Goal: Task Accomplishment & Management: Complete application form

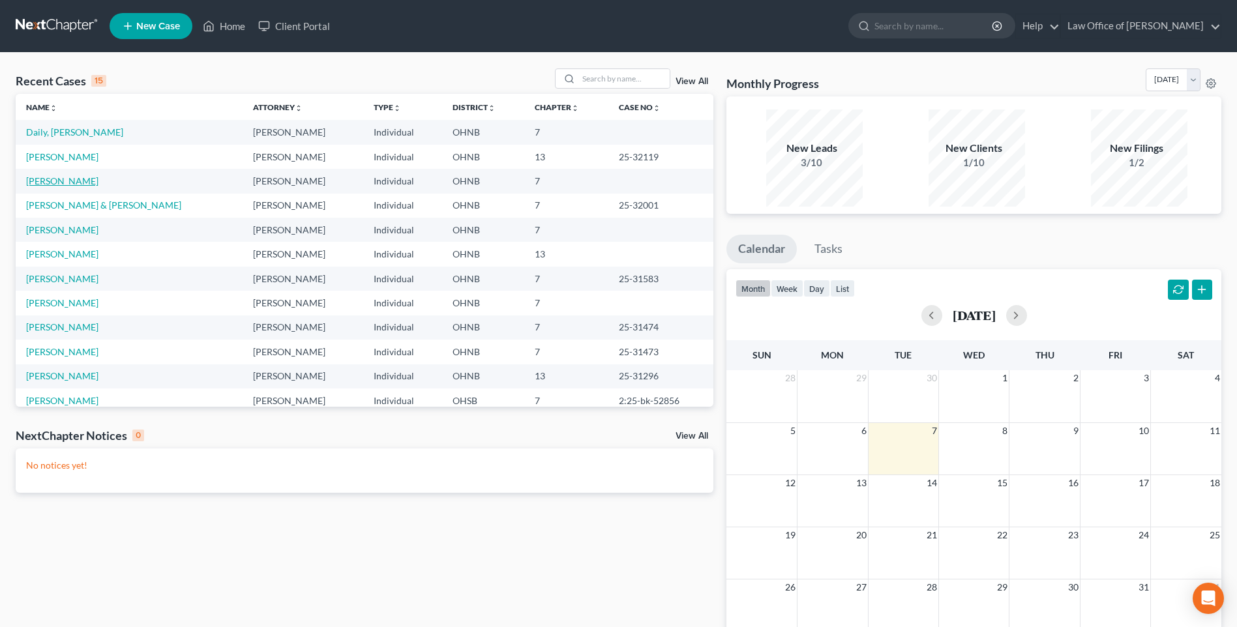
click at [61, 186] on link "[PERSON_NAME]" at bounding box center [62, 180] width 72 height 11
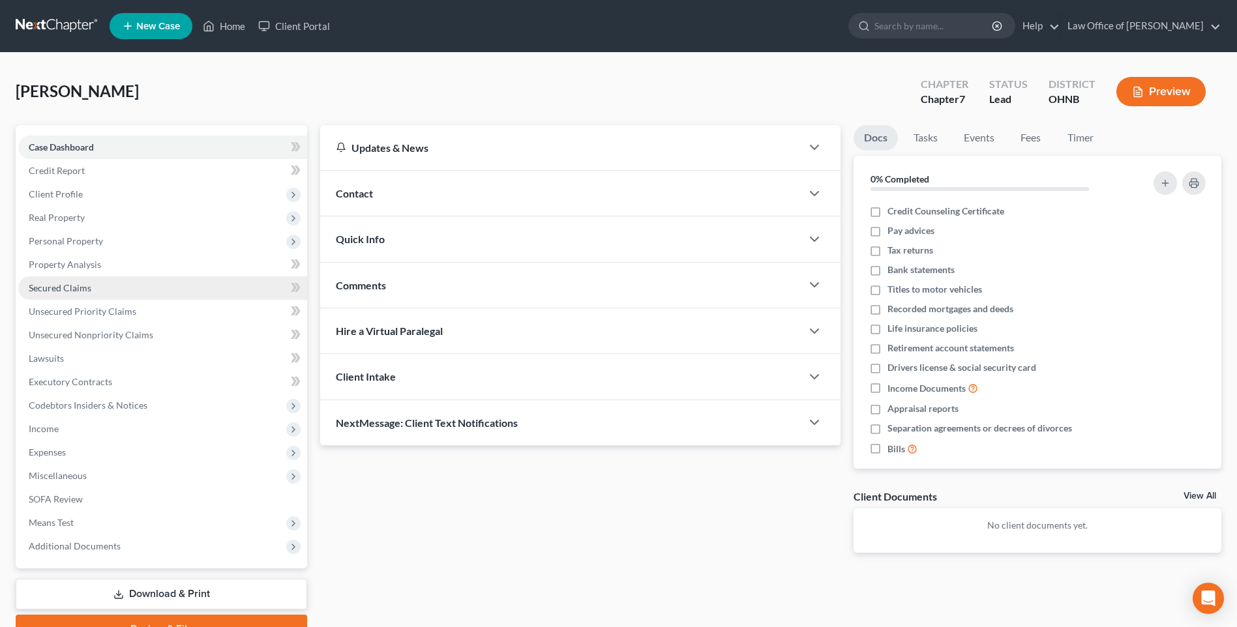
click at [82, 293] on span "Secured Claims" at bounding box center [60, 287] width 63 height 11
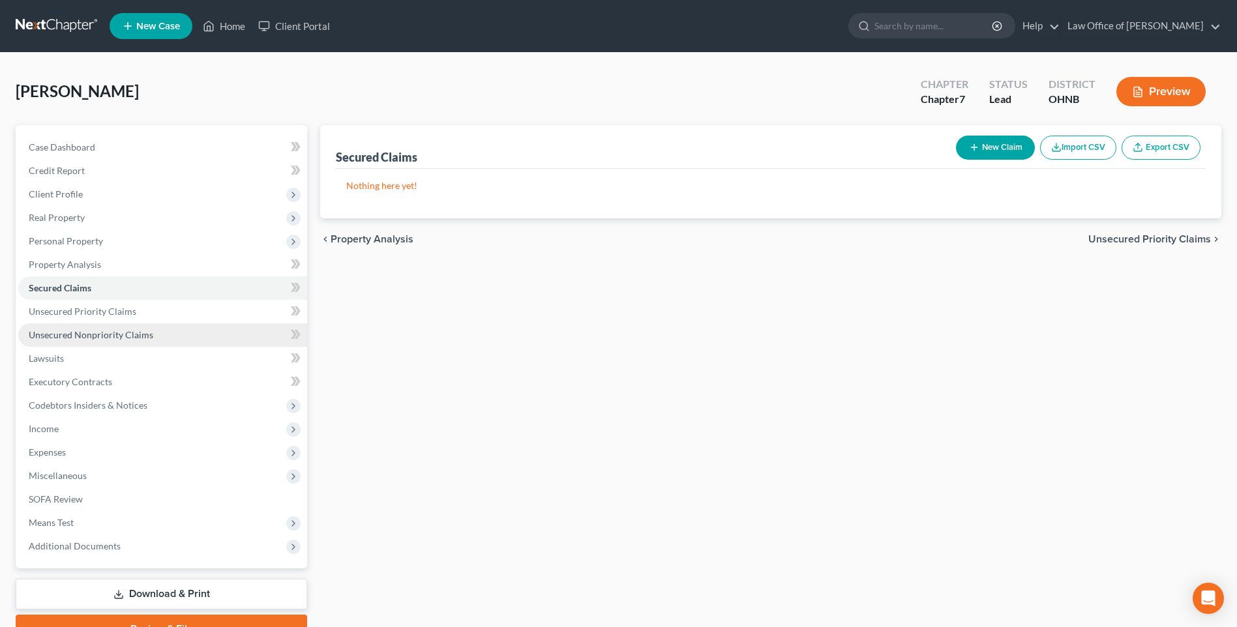
click at [101, 340] on span "Unsecured Nonpriority Claims" at bounding box center [91, 334] width 125 height 11
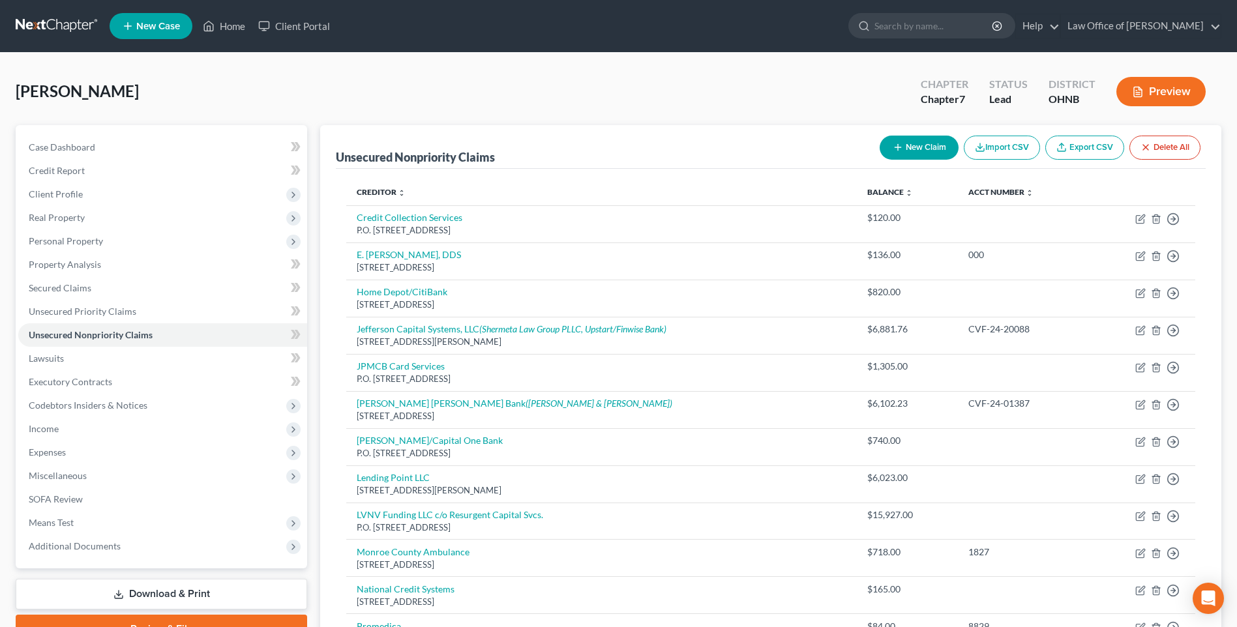
click at [893, 156] on button "New Claim" at bounding box center [919, 148] width 79 height 24
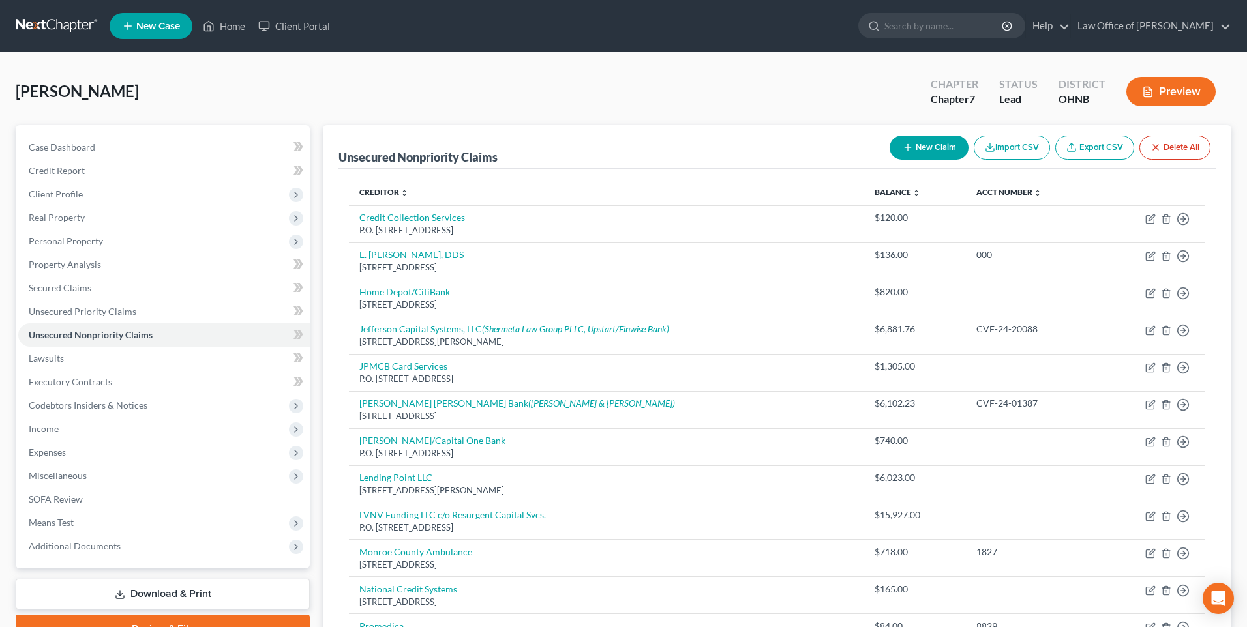
select select "0"
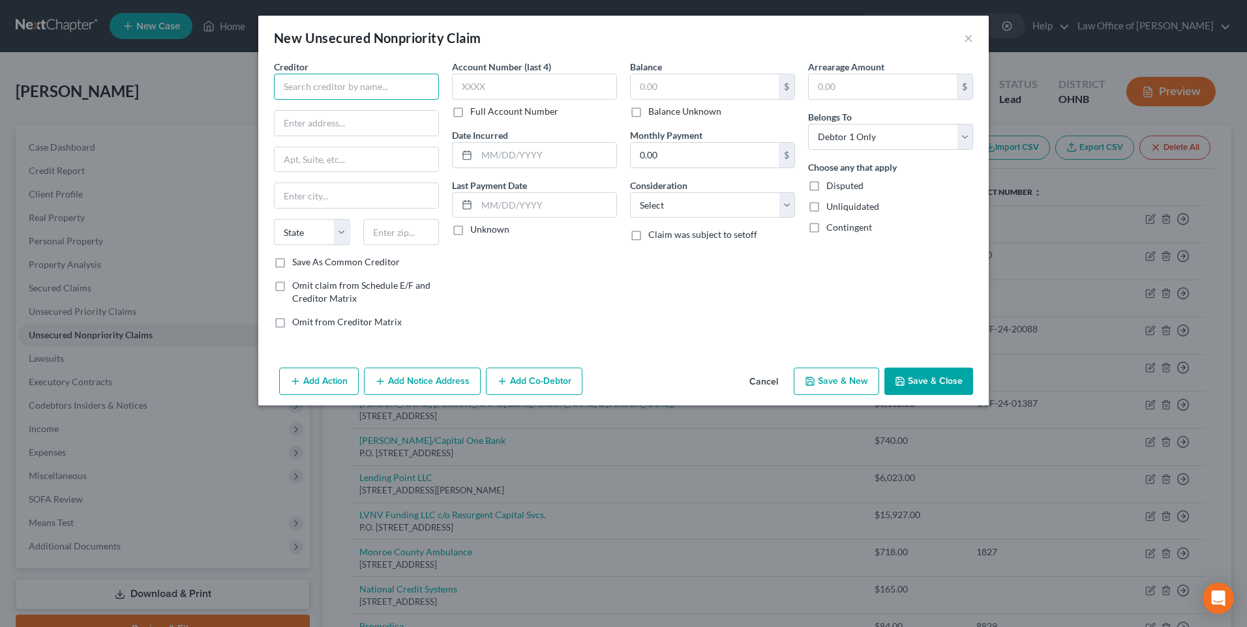
click at [333, 89] on input "text" at bounding box center [356, 87] width 165 height 26
click at [334, 127] on div "P.O. [STREET_ADDRESS]" at bounding box center [352, 121] width 136 height 11
type input "M&T Bank"
type input "P.O. Box 900"
type input "Millsboro"
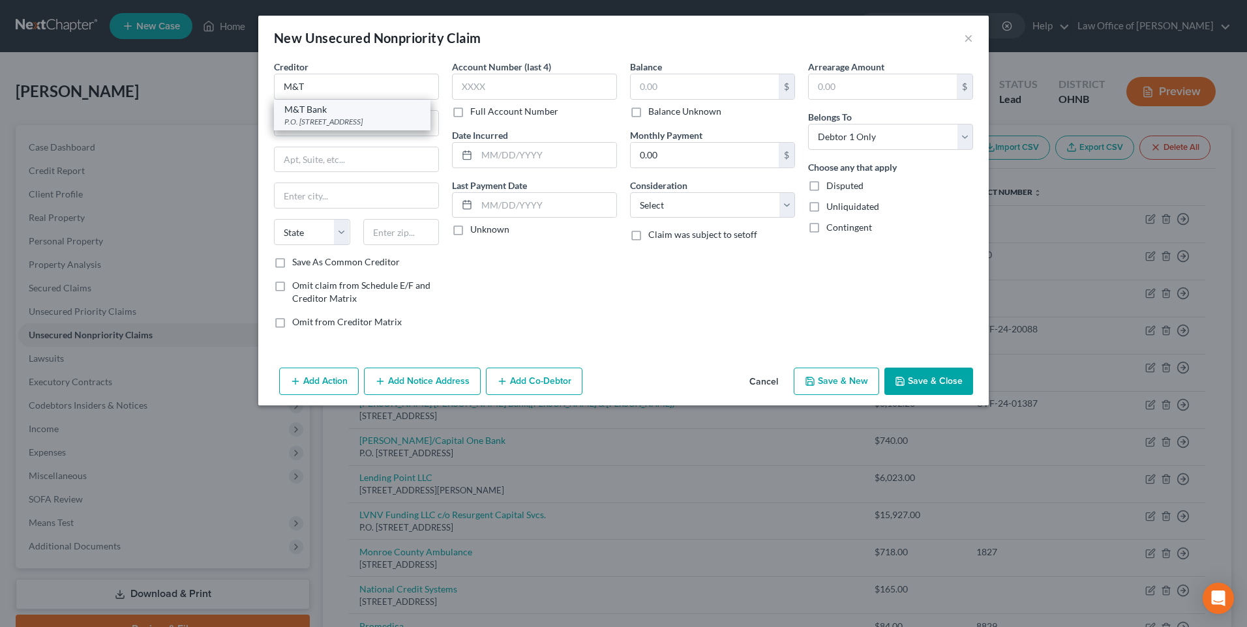
select select "7"
type input "19966"
click at [647, 98] on input "text" at bounding box center [705, 86] width 148 height 25
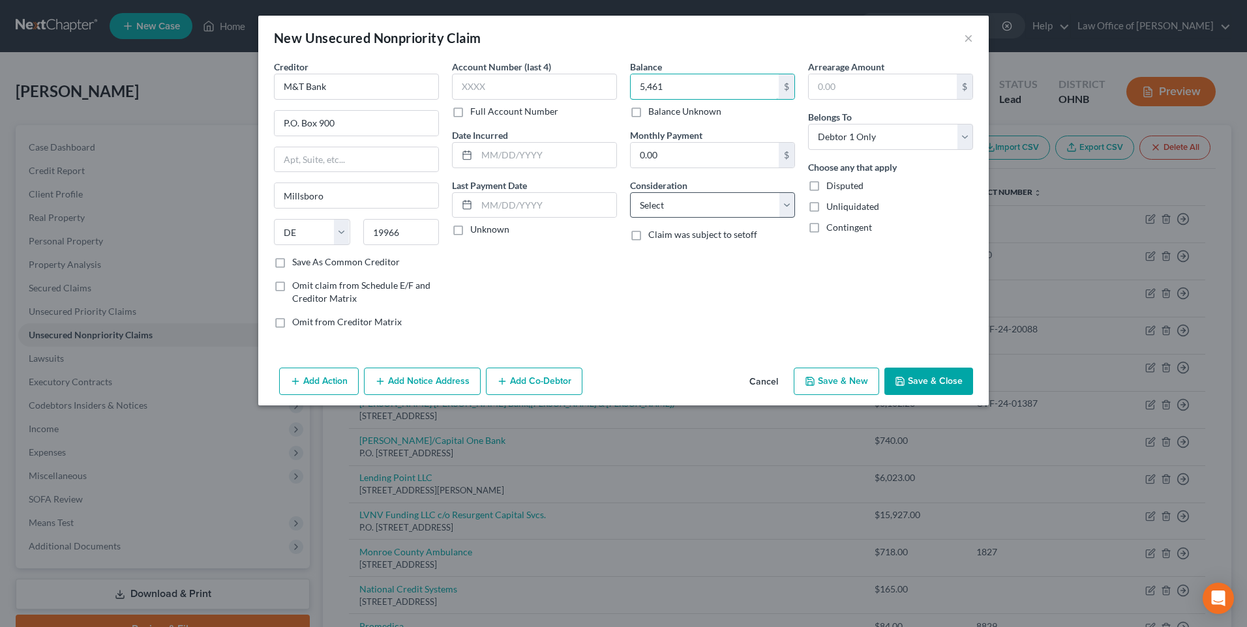
type input "5,461"
click at [694, 218] on select "Select Cable / Satellite Services Collection Agency Credit Card Debt Debt Couns…" at bounding box center [712, 205] width 165 height 26
select select "14"
click at [630, 203] on select "Select Cable / Satellite Services Collection Agency Credit Card Debt Debt Couns…" at bounding box center [712, 205] width 165 height 26
click at [659, 267] on input "text" at bounding box center [713, 255] width 164 height 25
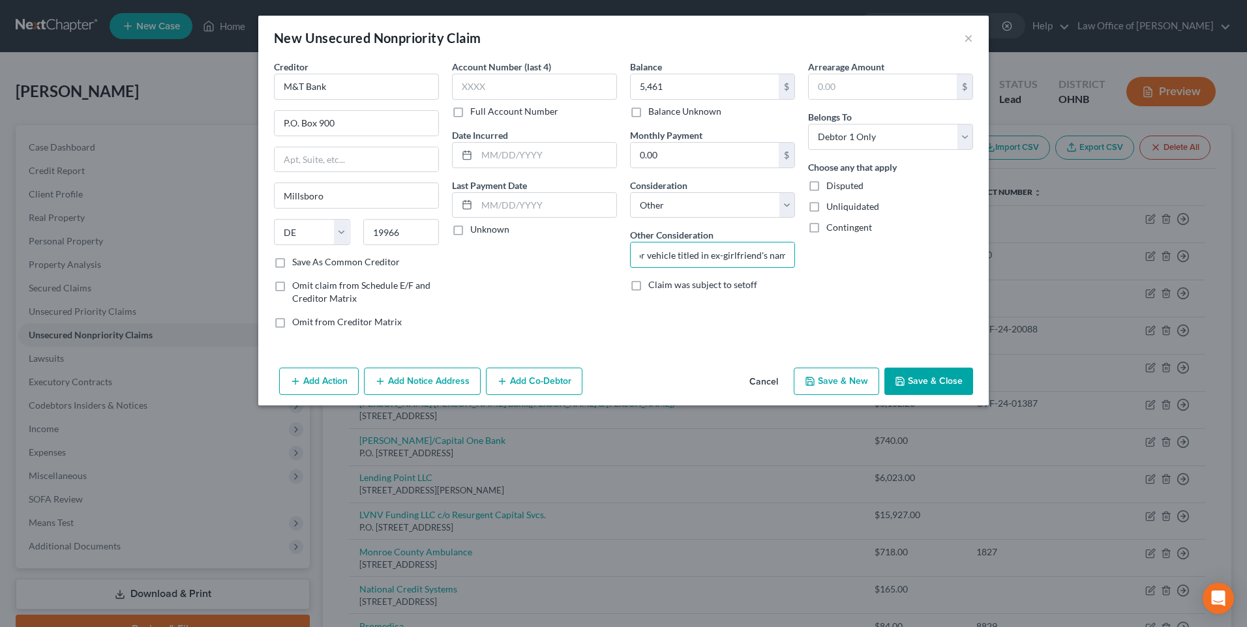
scroll to position [0, 75]
type input "Co-signed debt for vehicle titled in ex-girlfriend's name"
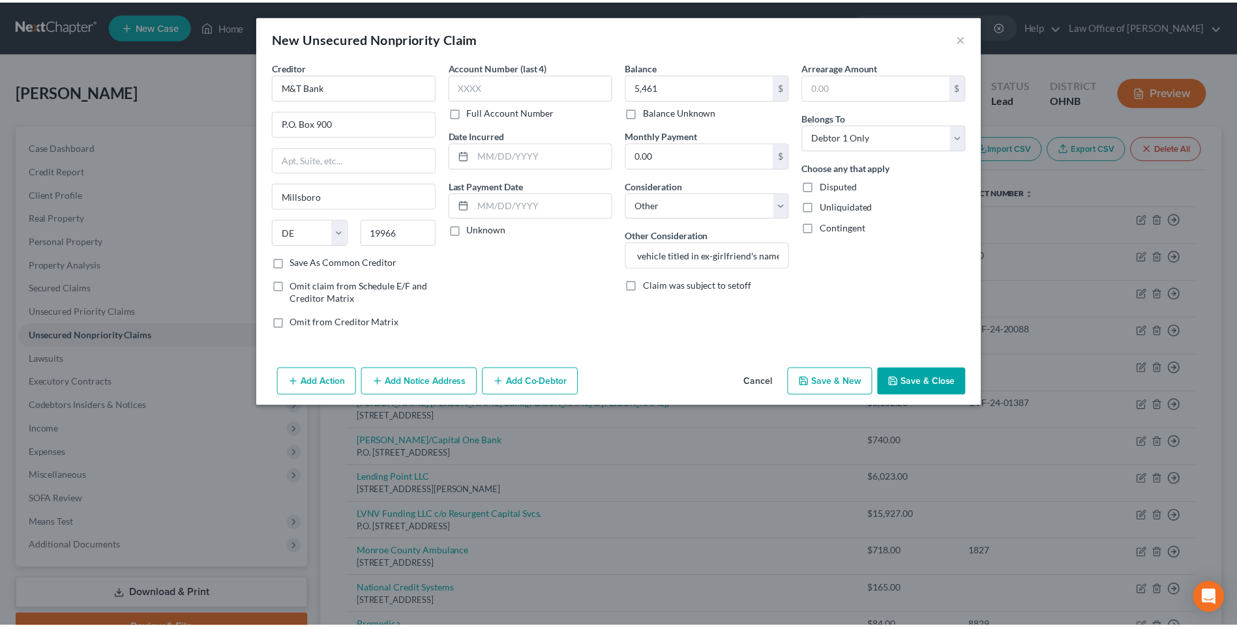
scroll to position [0, 0]
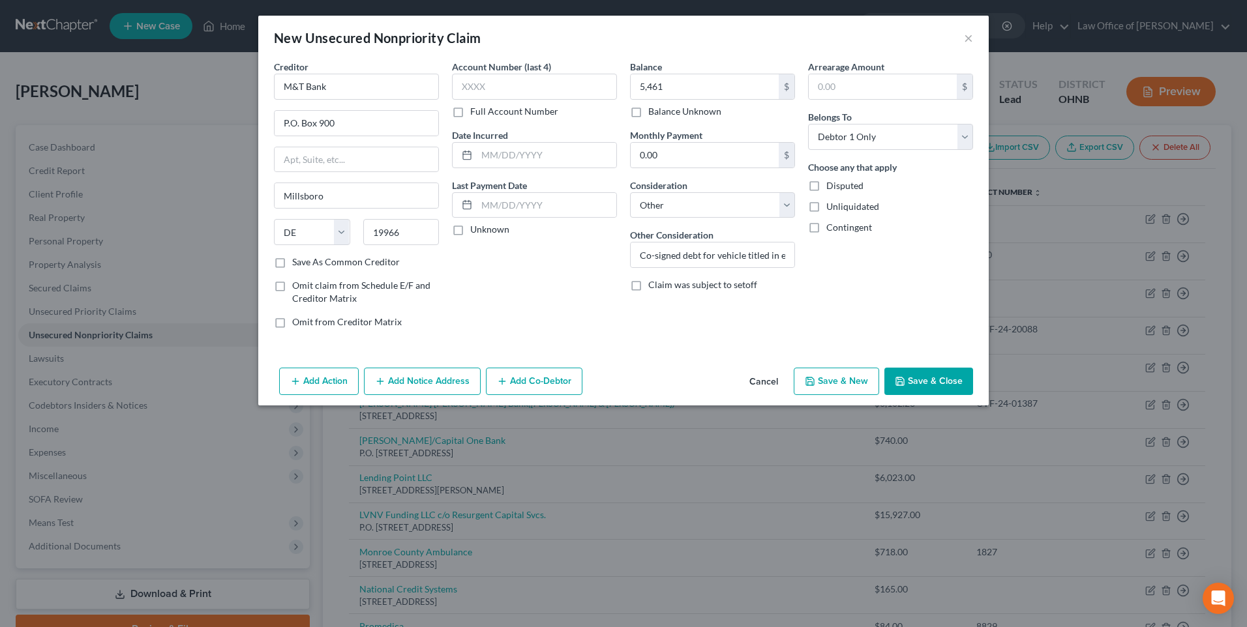
click at [938, 395] on button "Save & Close" at bounding box center [928, 381] width 89 height 27
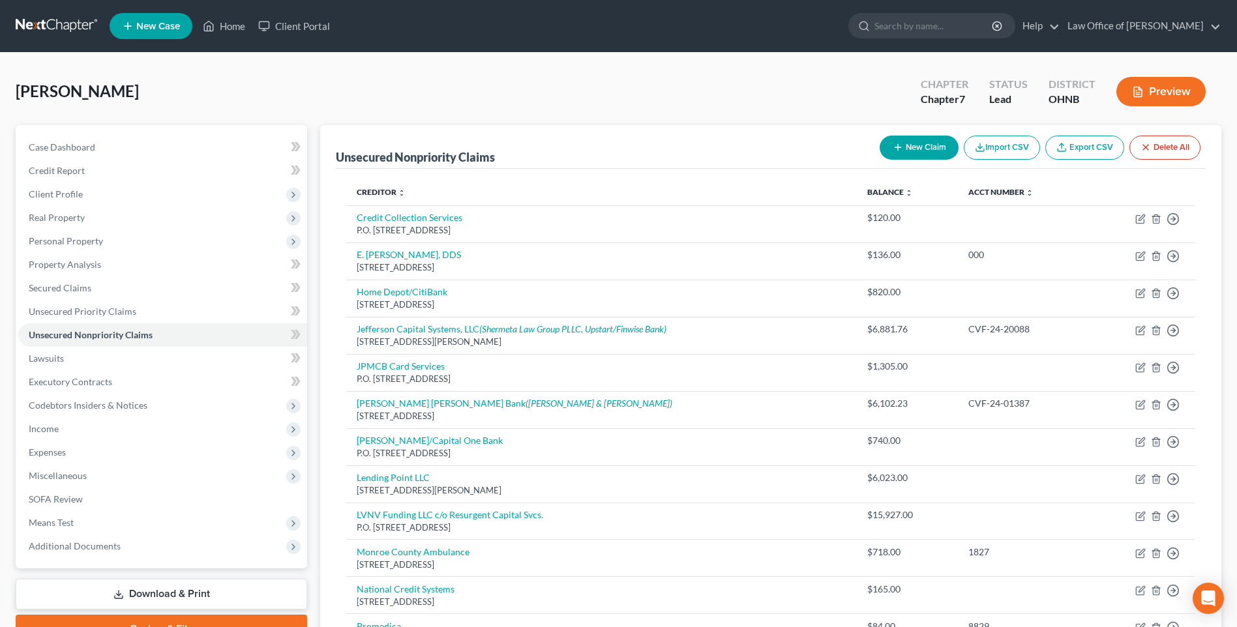
click at [1171, 95] on button "Preview" at bounding box center [1160, 91] width 89 height 29
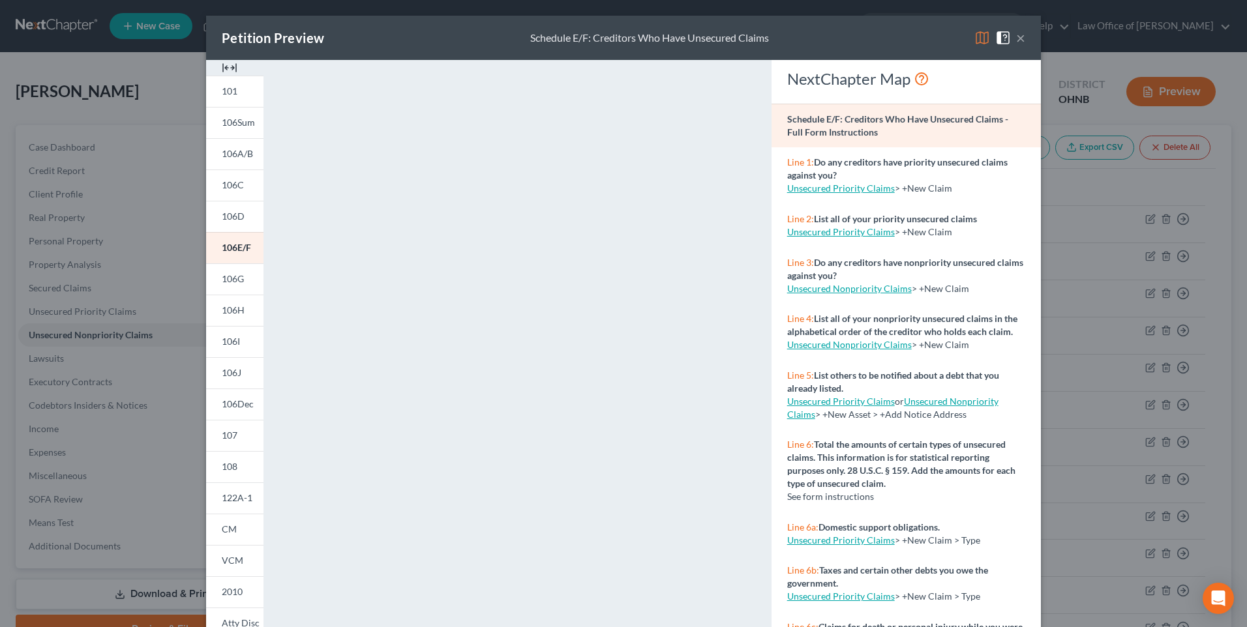
click at [1025, 38] on button "×" at bounding box center [1020, 38] width 9 height 16
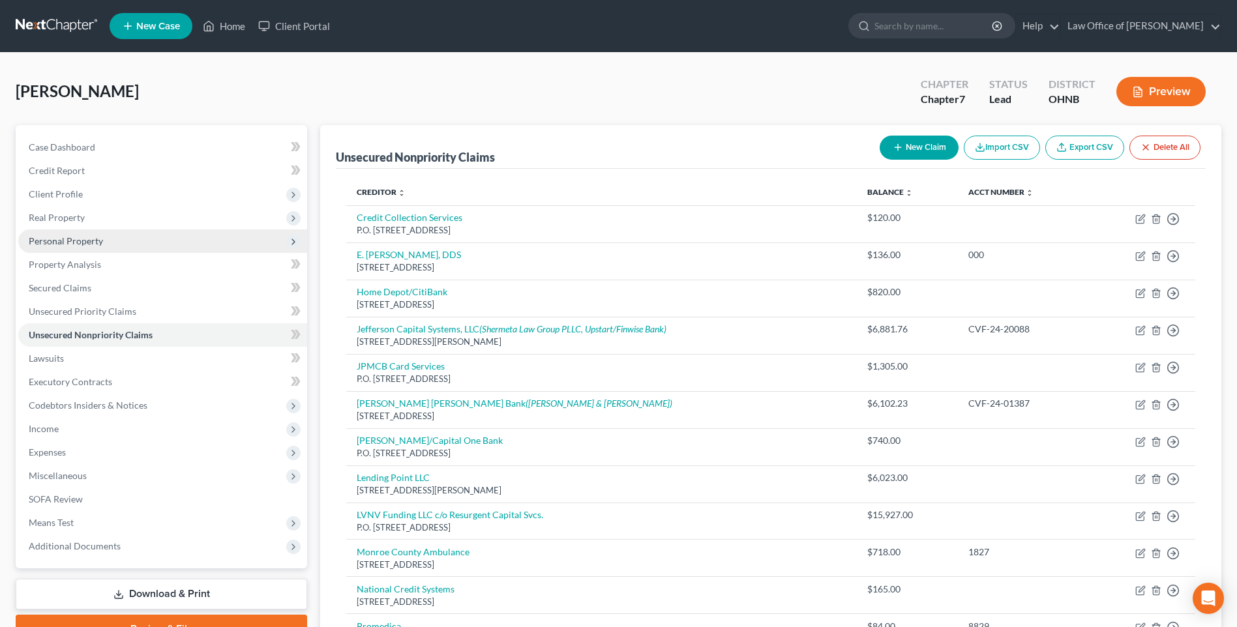
click at [71, 246] on span "Personal Property" at bounding box center [66, 240] width 74 height 11
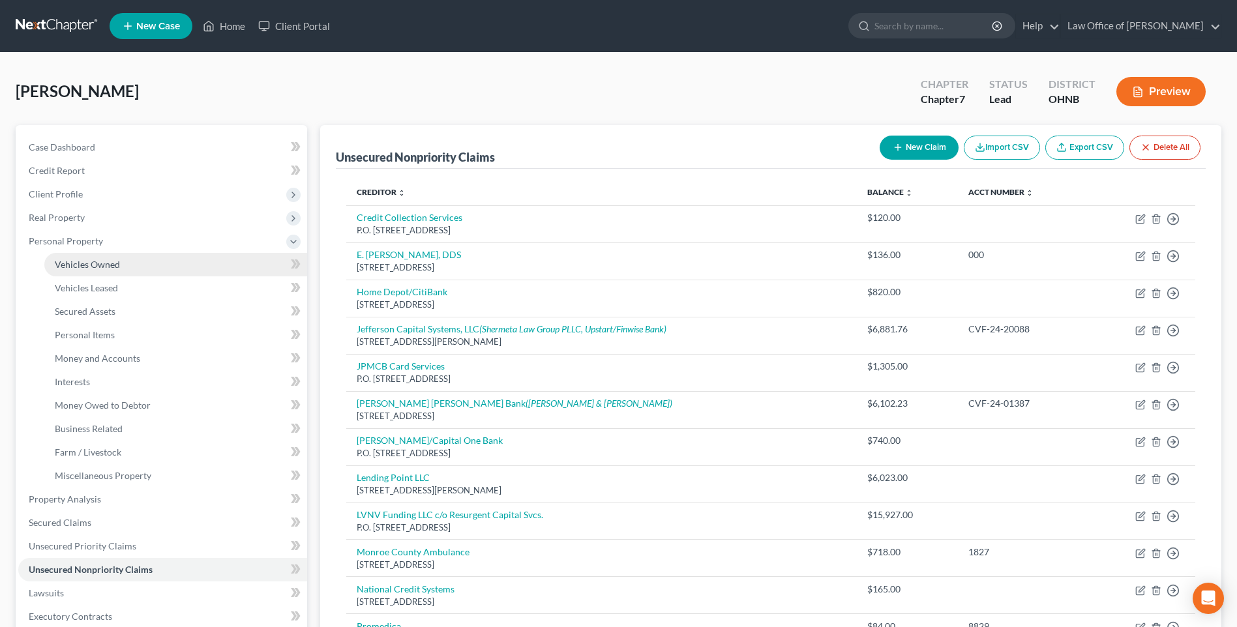
click at [93, 270] on span "Vehicles Owned" at bounding box center [87, 264] width 65 height 11
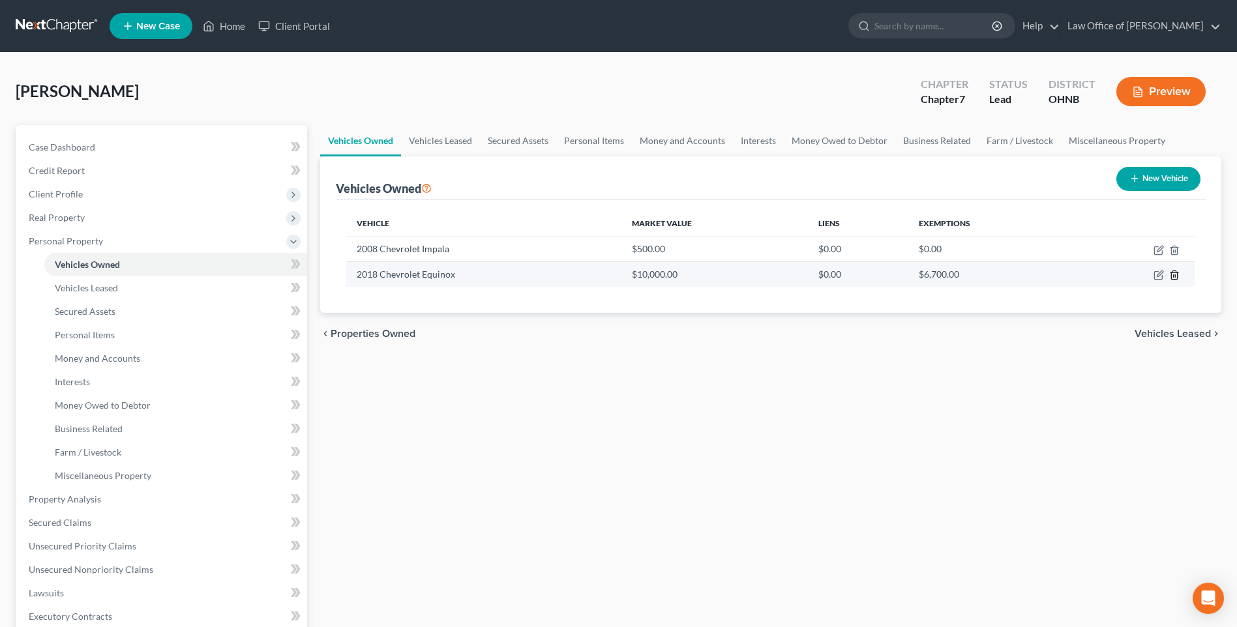
click at [1170, 280] on icon "button" at bounding box center [1174, 275] width 10 height 10
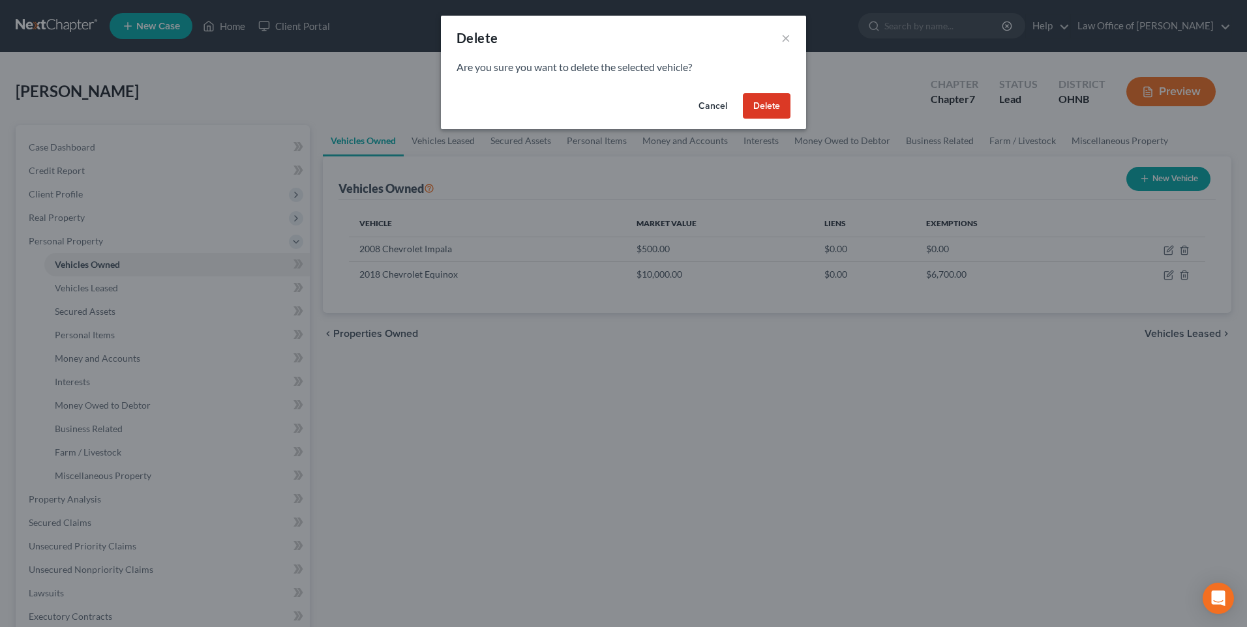
click at [785, 118] on button "Delete" at bounding box center [767, 106] width 48 height 26
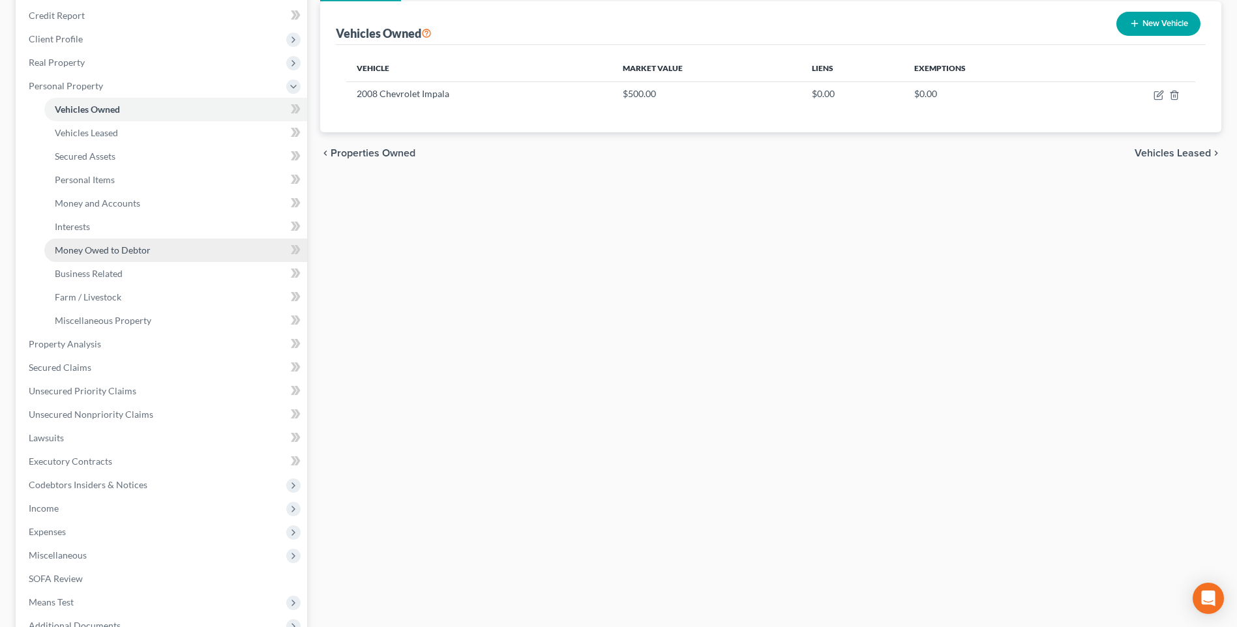
scroll to position [326, 0]
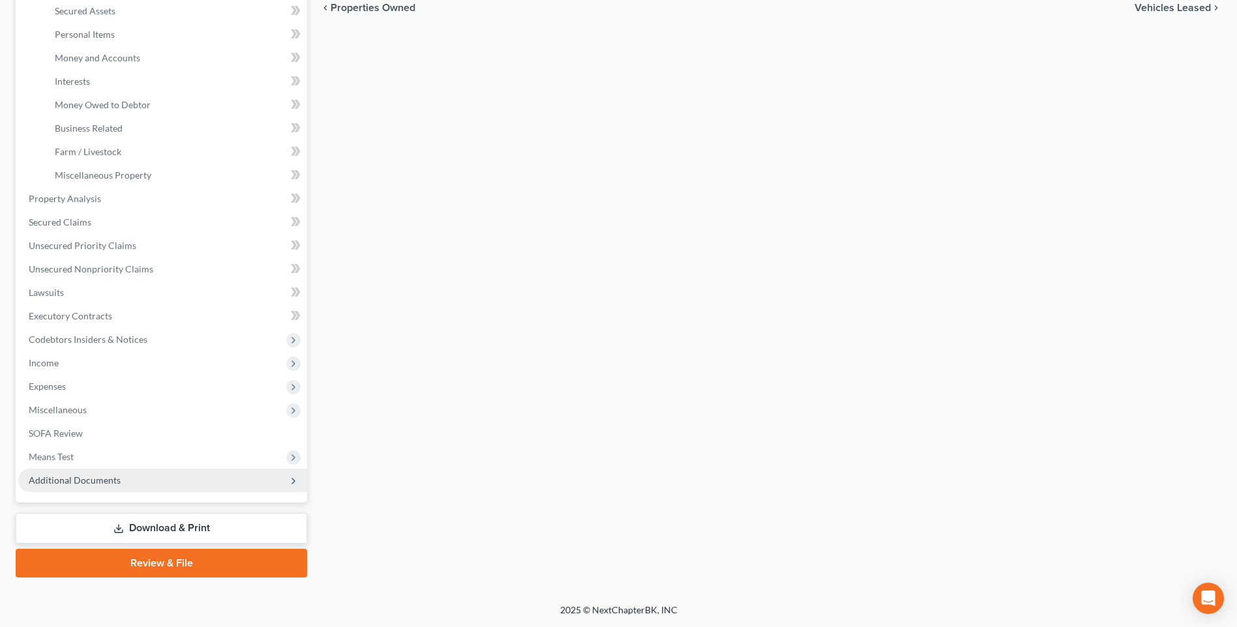
click at [113, 486] on span "Additional Documents" at bounding box center [75, 480] width 92 height 11
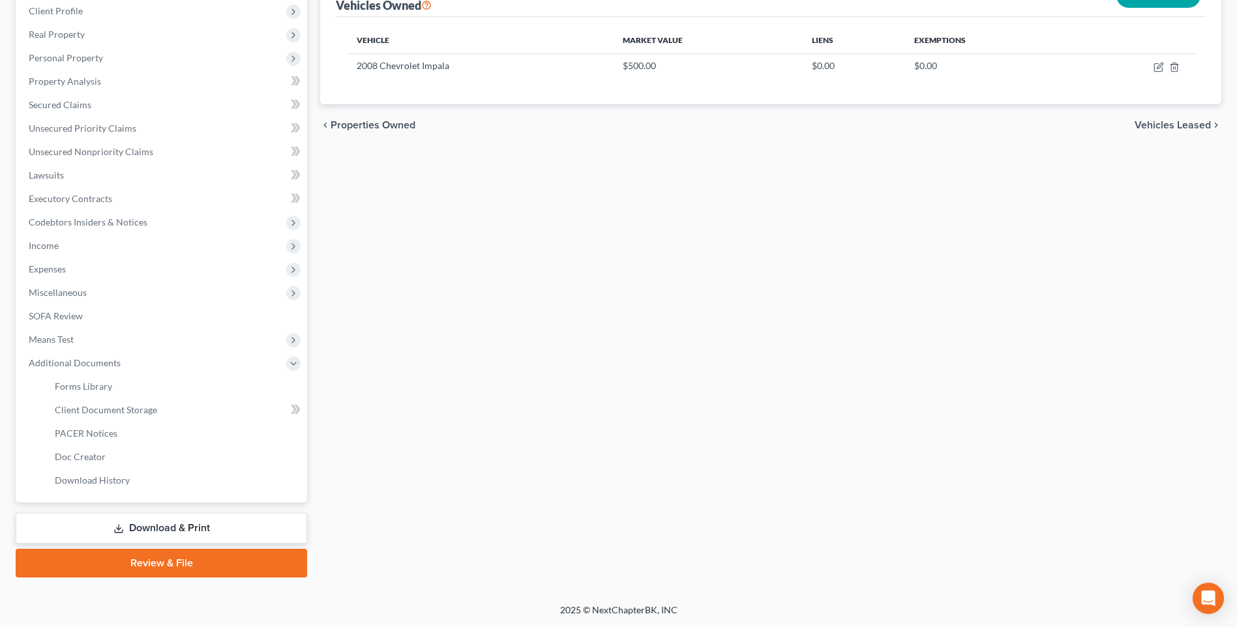
scroll to position [233, 0]
click at [123, 404] on span "Client Document Storage" at bounding box center [106, 409] width 102 height 11
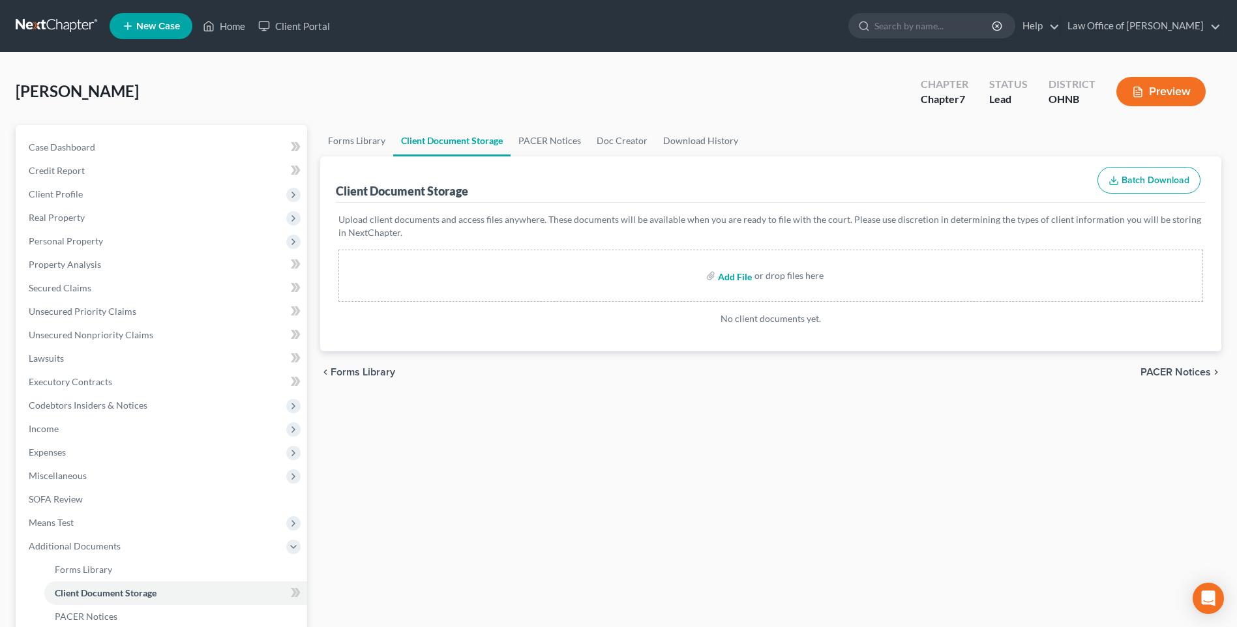
click at [734, 288] on input "file" at bounding box center [733, 275] width 31 height 23
type input "C:\fakepath\[PERSON_NAME] pay stubs for filing.pdf"
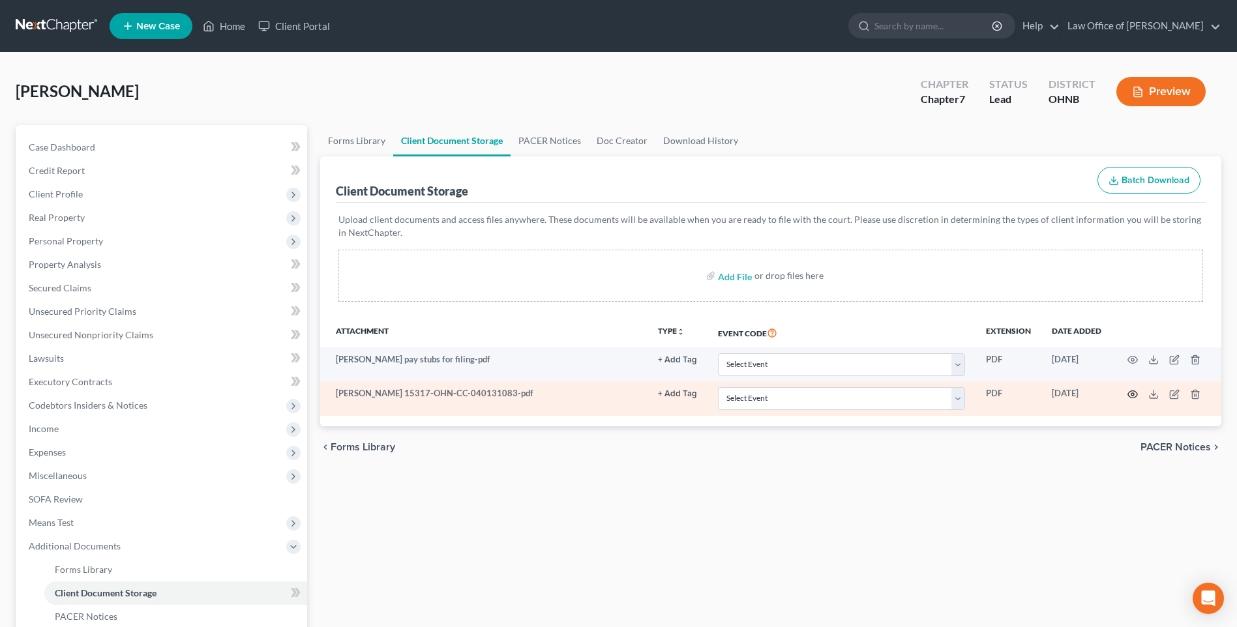
click at [1131, 400] on icon "button" at bounding box center [1132, 394] width 10 height 10
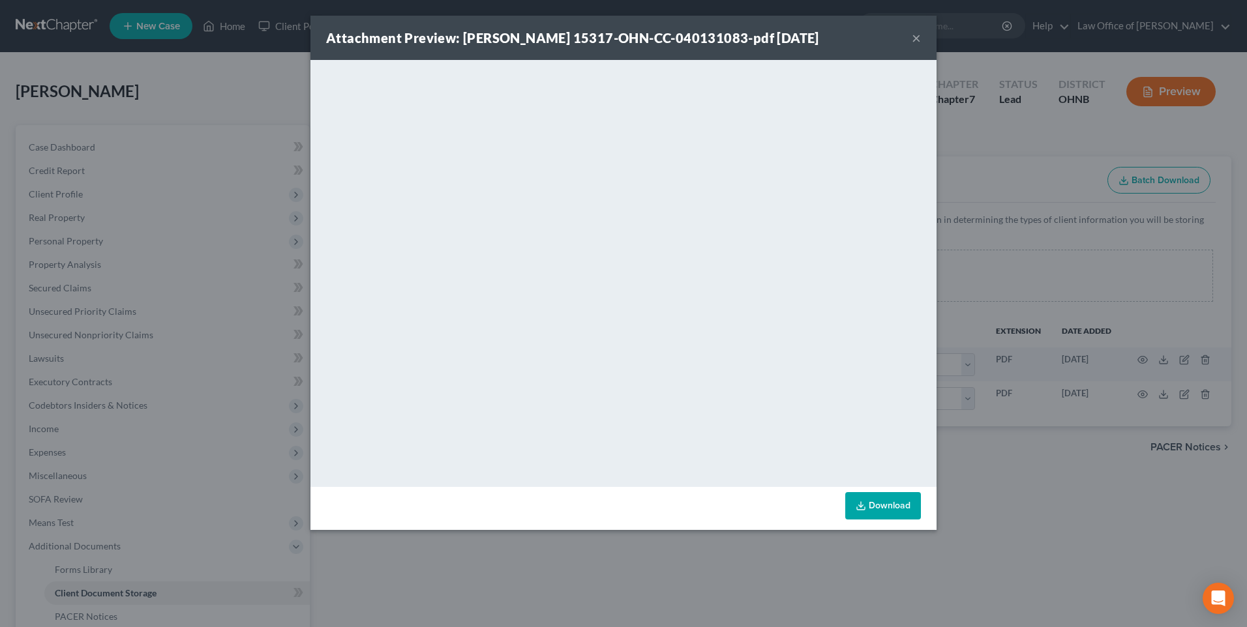
click at [921, 41] on button "×" at bounding box center [916, 38] width 9 height 16
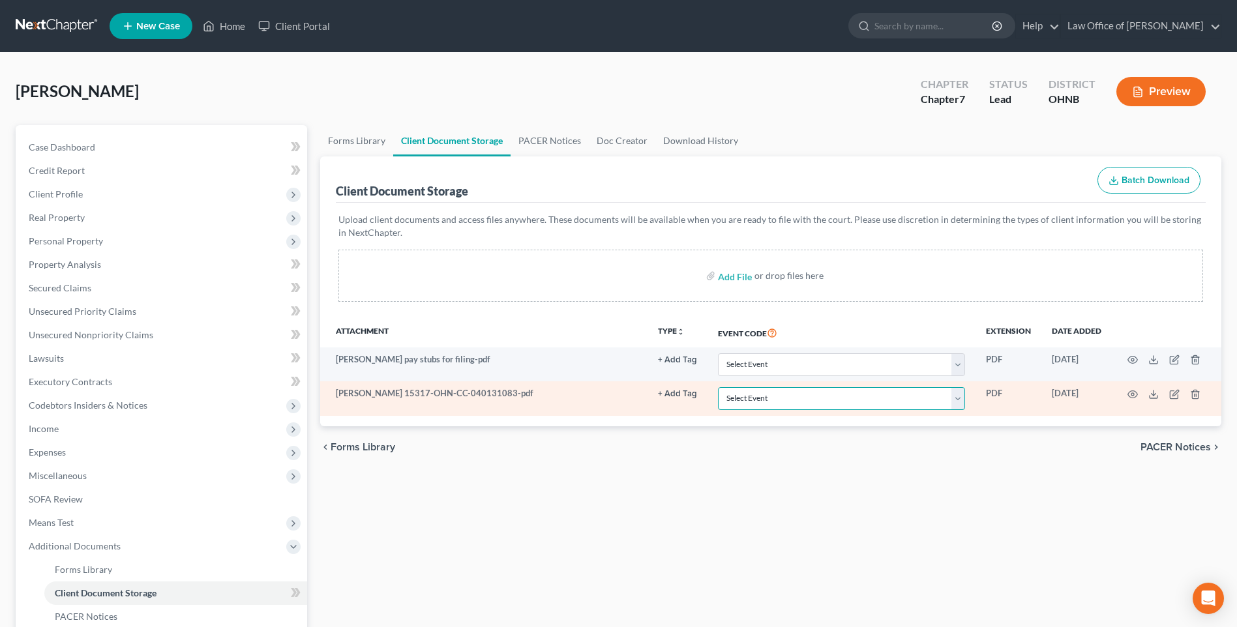
click at [937, 410] on select "Select Event 20 Largest Unsecured Creditors Amended List of Creditors (Fee) Ame…" at bounding box center [841, 398] width 247 height 23
select select "5"
click at [718, 410] on select "Select Event 20 Largest Unsecured Creditors Amended List of Creditors (Fee) Ame…" at bounding box center [841, 398] width 247 height 23
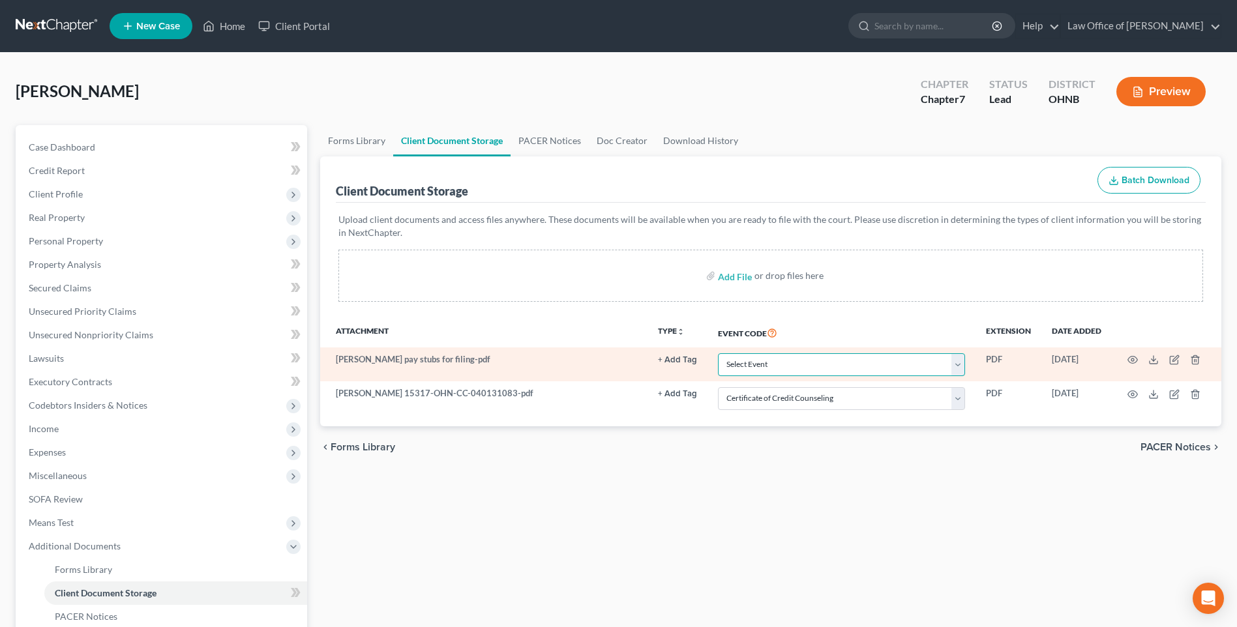
click at [932, 376] on select "Select Event 20 Largest Unsecured Creditors Amended List of Creditors (Fee) Ame…" at bounding box center [841, 364] width 247 height 23
select select "20"
click at [718, 374] on select "Select Event 20 Largest Unsecured Creditors Amended List of Creditors (Fee) Ame…" at bounding box center [841, 364] width 247 height 23
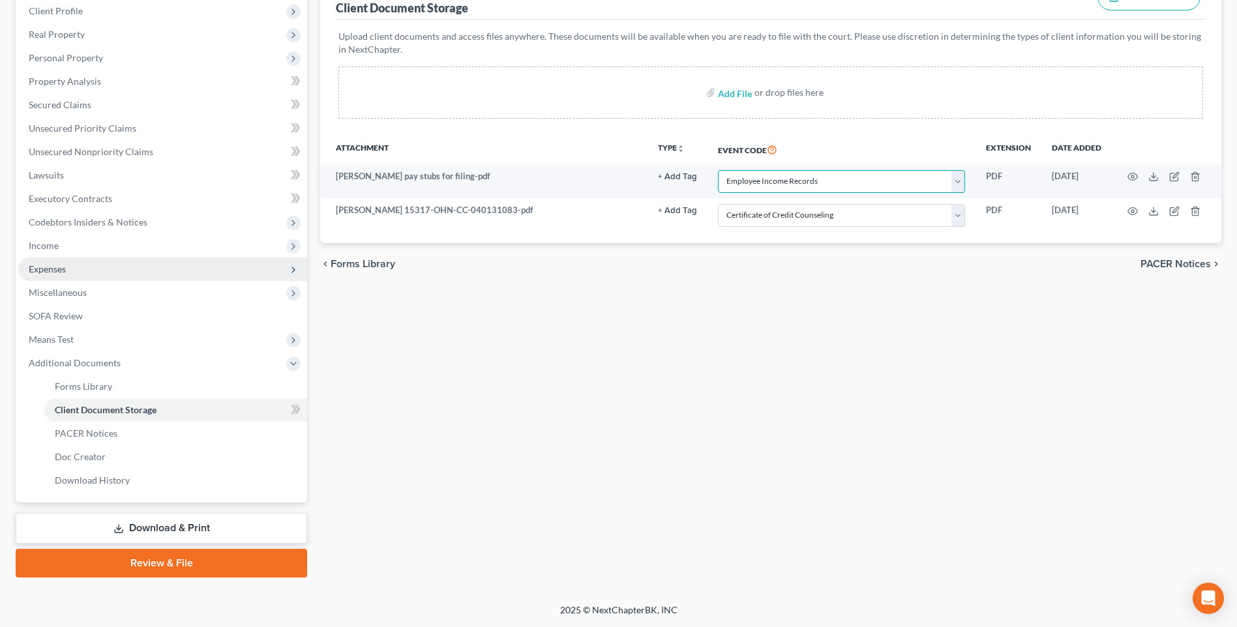
scroll to position [233, 0]
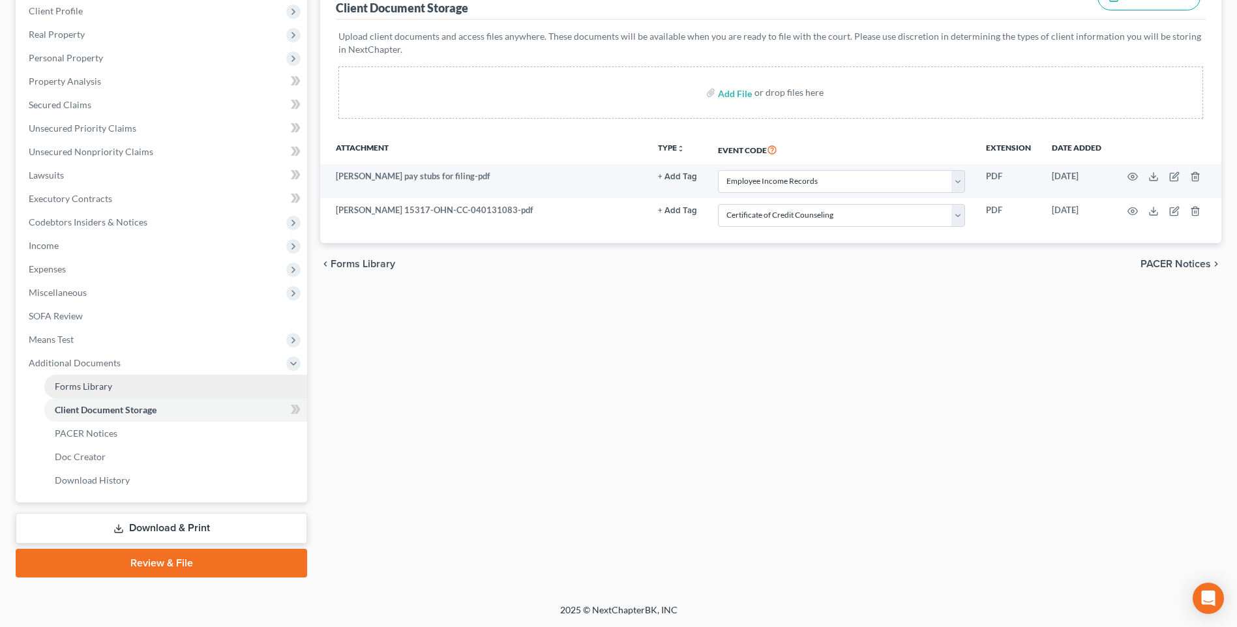
click at [105, 381] on span "Forms Library" at bounding box center [83, 386] width 57 height 11
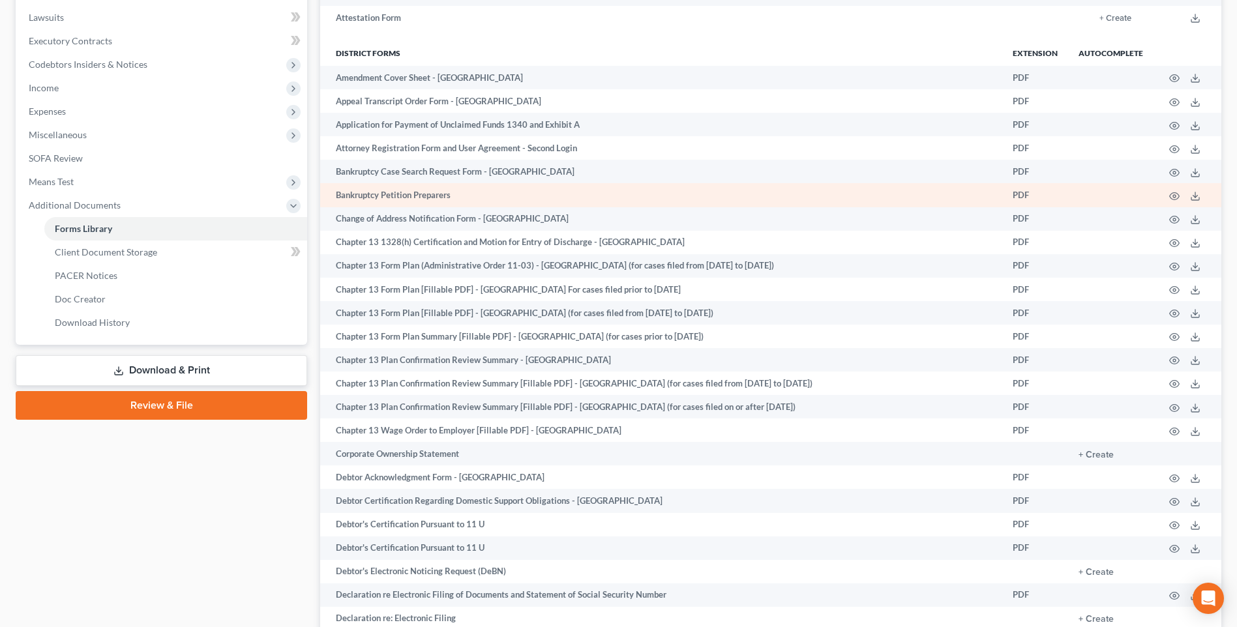
scroll to position [587, 0]
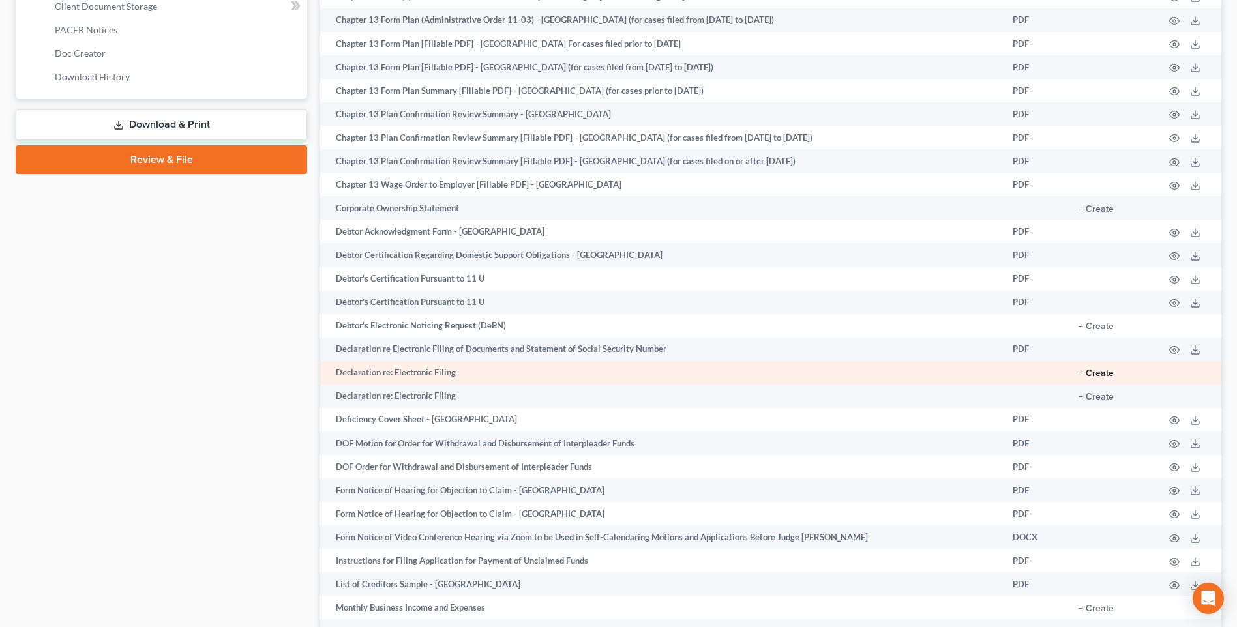
click at [1078, 378] on button "+ Create" at bounding box center [1095, 373] width 35 height 9
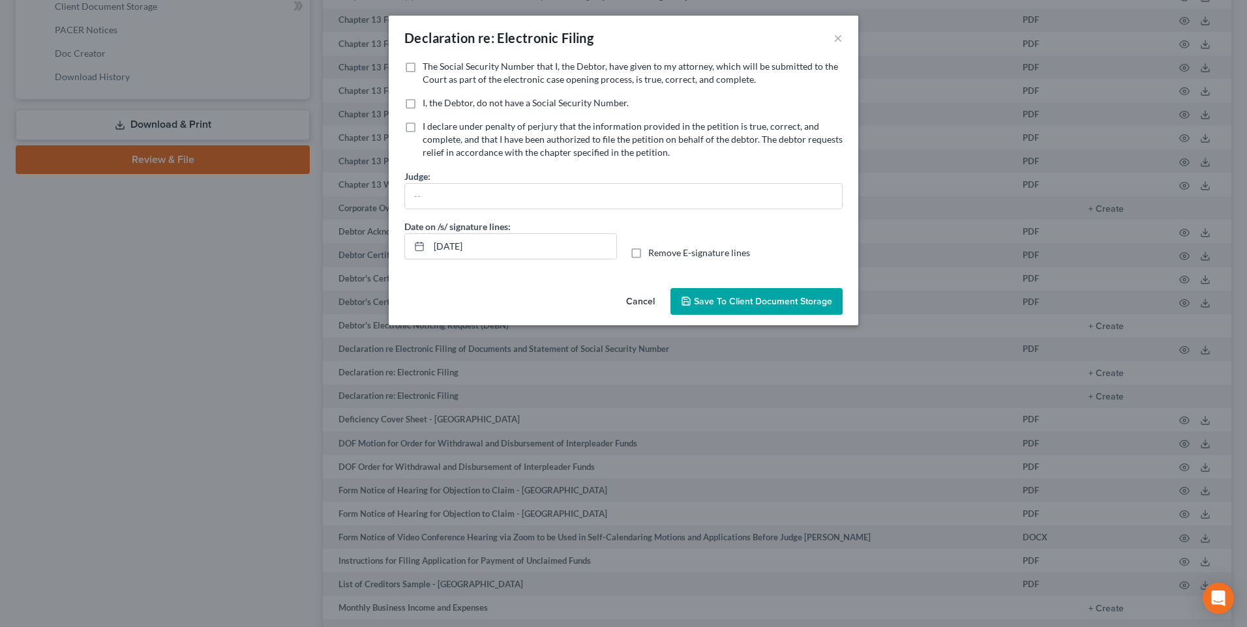
click at [423, 72] on label "The Social Security Number that I, the Debtor, have given to my attorney, which…" at bounding box center [633, 73] width 420 height 26
click at [428, 68] on input "The Social Security Number that I, the Debtor, have given to my attorney, which…" at bounding box center [432, 64] width 8 height 8
checkbox input "true"
click at [447, 259] on input "[DATE]" at bounding box center [522, 246] width 187 height 25
type input "[DATE]"
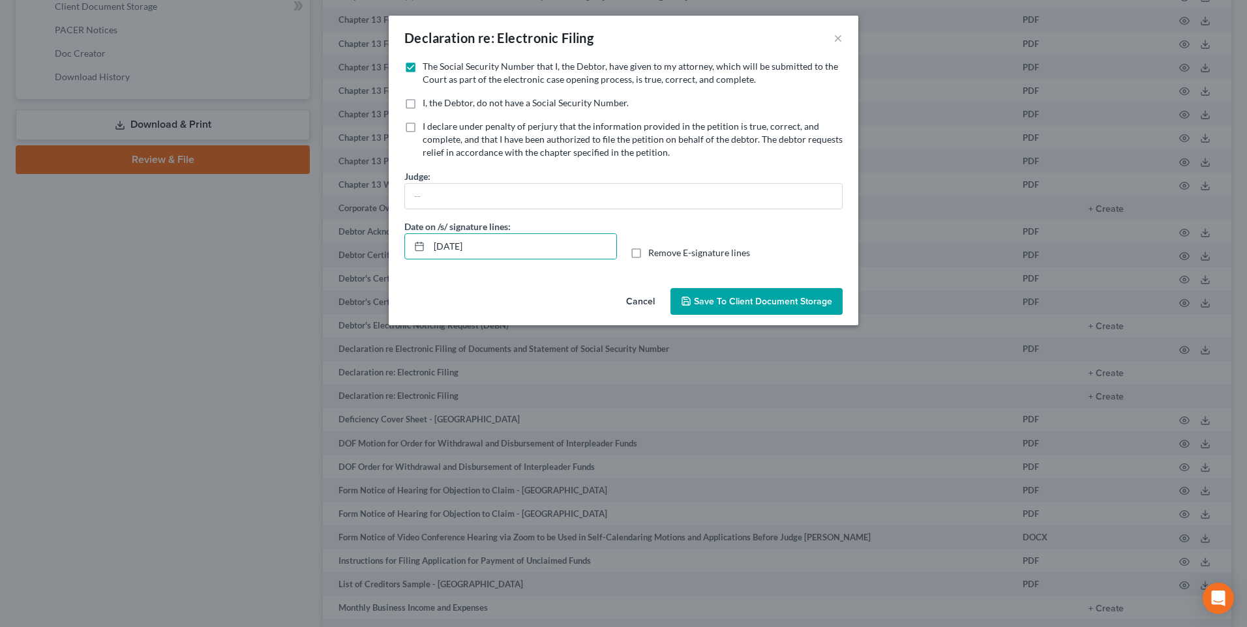
click at [648, 260] on label "Remove E-signature lines" at bounding box center [699, 252] width 102 height 13
click at [653, 255] on input "Remove E-signature lines" at bounding box center [657, 250] width 8 height 8
checkbox input "true"
click at [728, 307] on span "Save to Client Document Storage" at bounding box center [763, 301] width 138 height 11
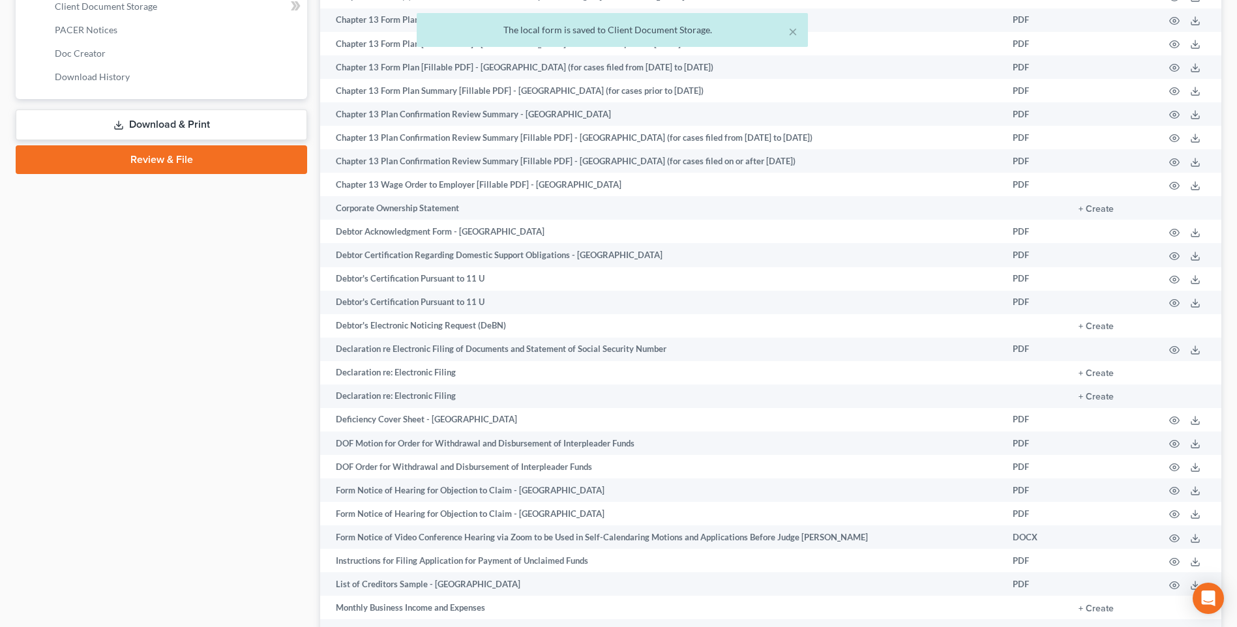
click at [140, 39] on div "× The local form is saved to Client Document Storage." at bounding box center [611, 33] width 1237 height 40
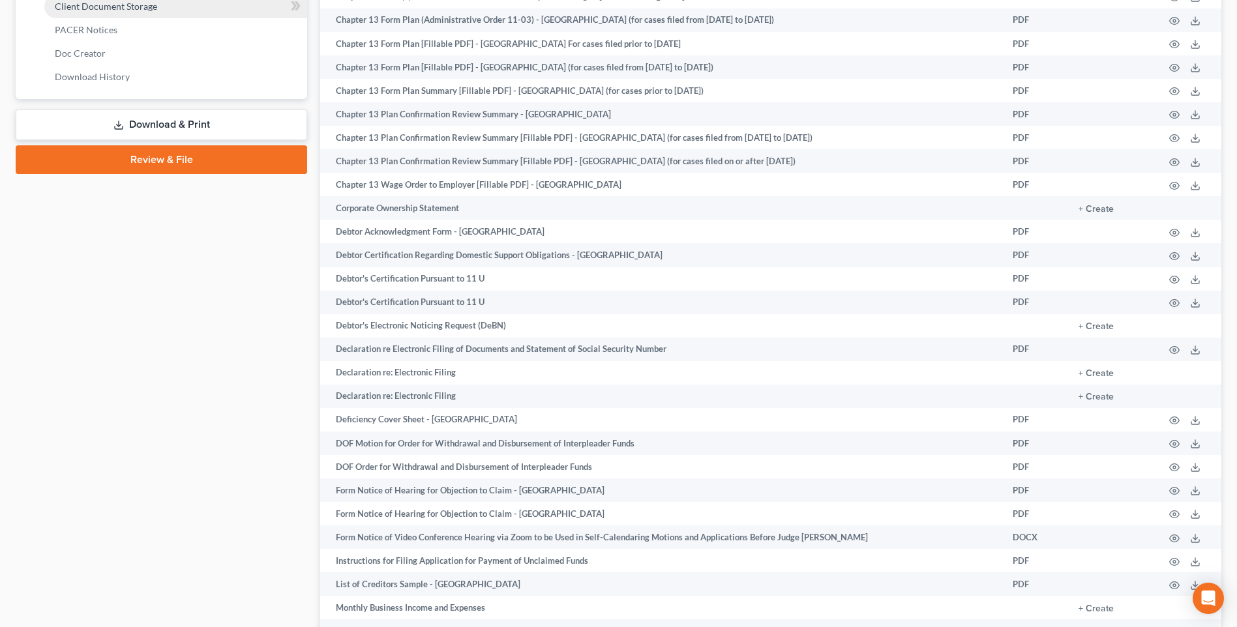
click at [92, 12] on span "Client Document Storage" at bounding box center [106, 6] width 102 height 11
select select "20"
select select "5"
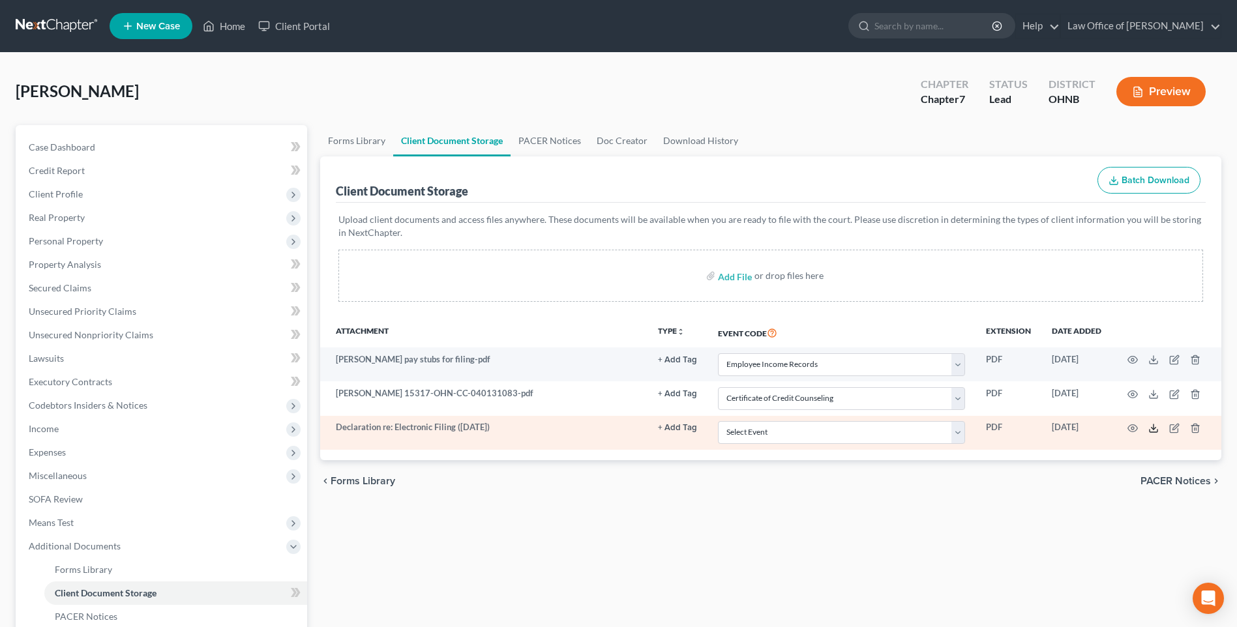
click at [1153, 434] on icon at bounding box center [1153, 428] width 10 height 10
click at [1153, 430] on line at bounding box center [1153, 426] width 0 height 5
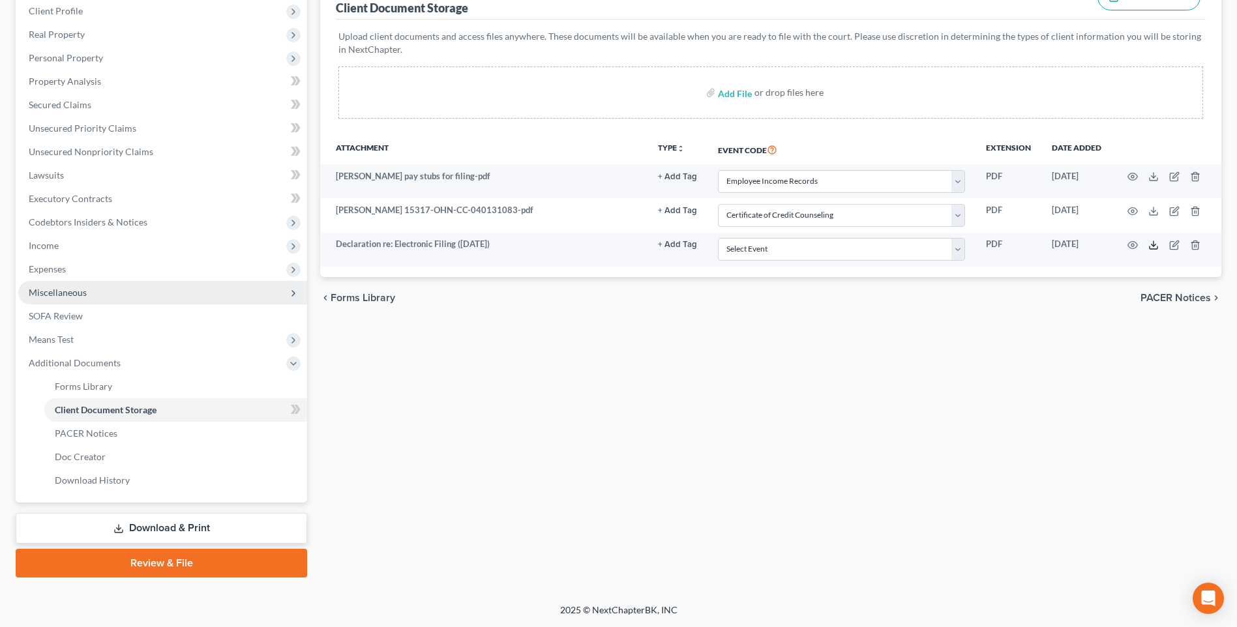
scroll to position [196, 0]
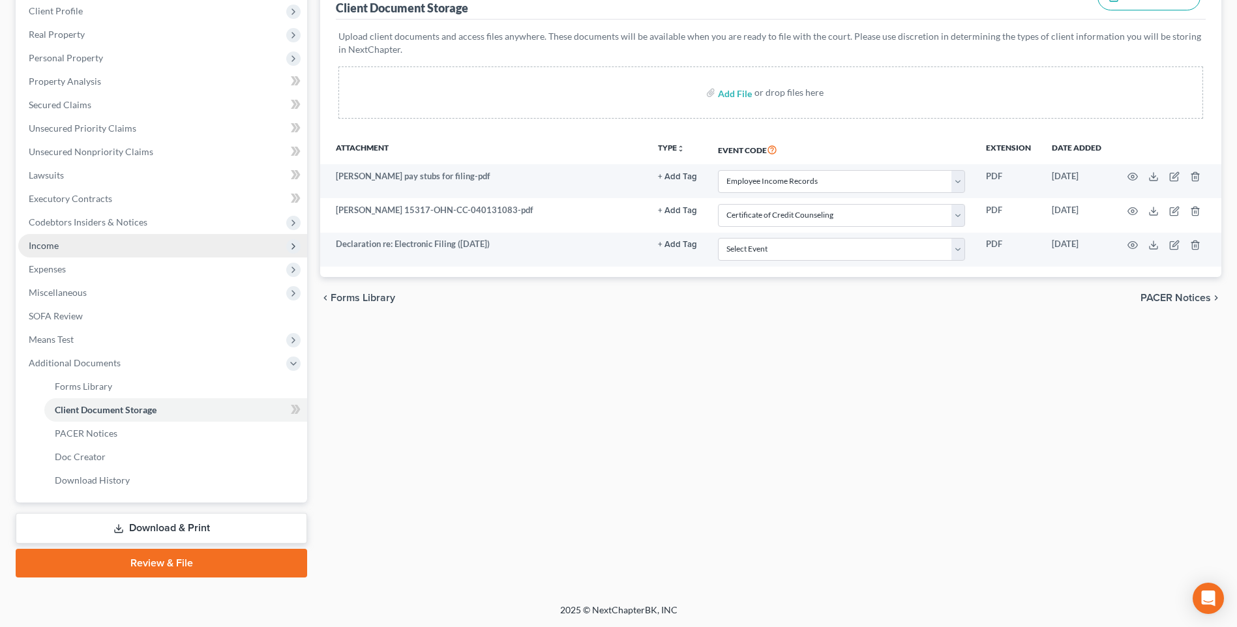
click at [52, 251] on span "Income" at bounding box center [44, 245] width 30 height 11
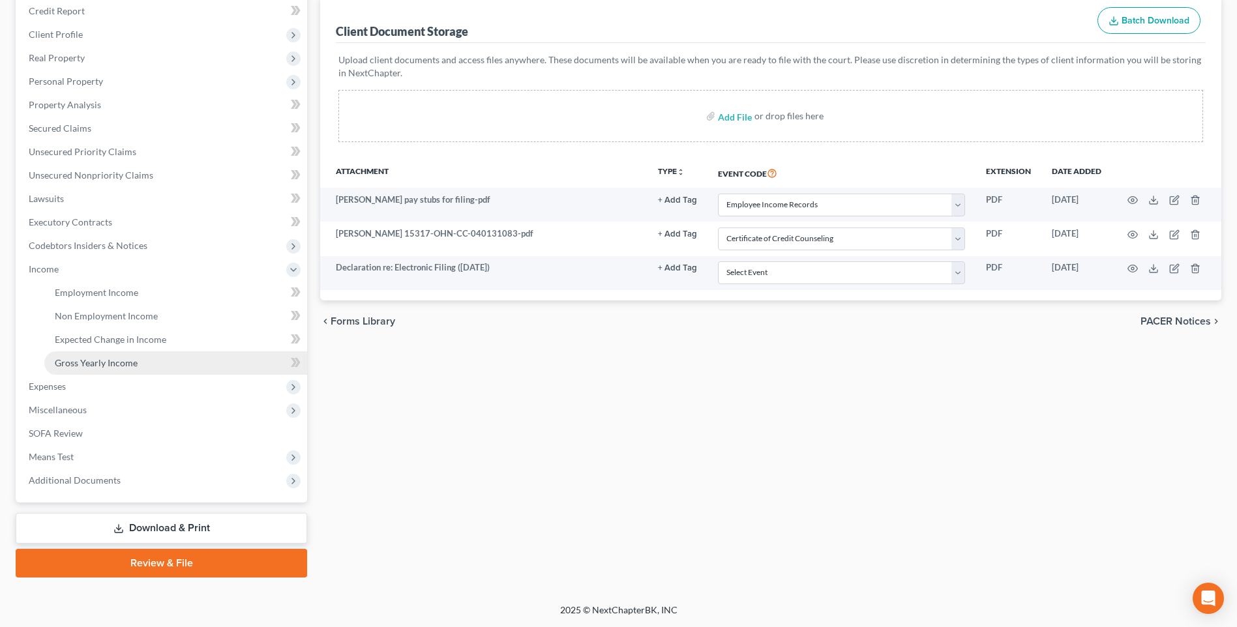
click at [119, 357] on span "Gross Yearly Income" at bounding box center [96, 362] width 83 height 11
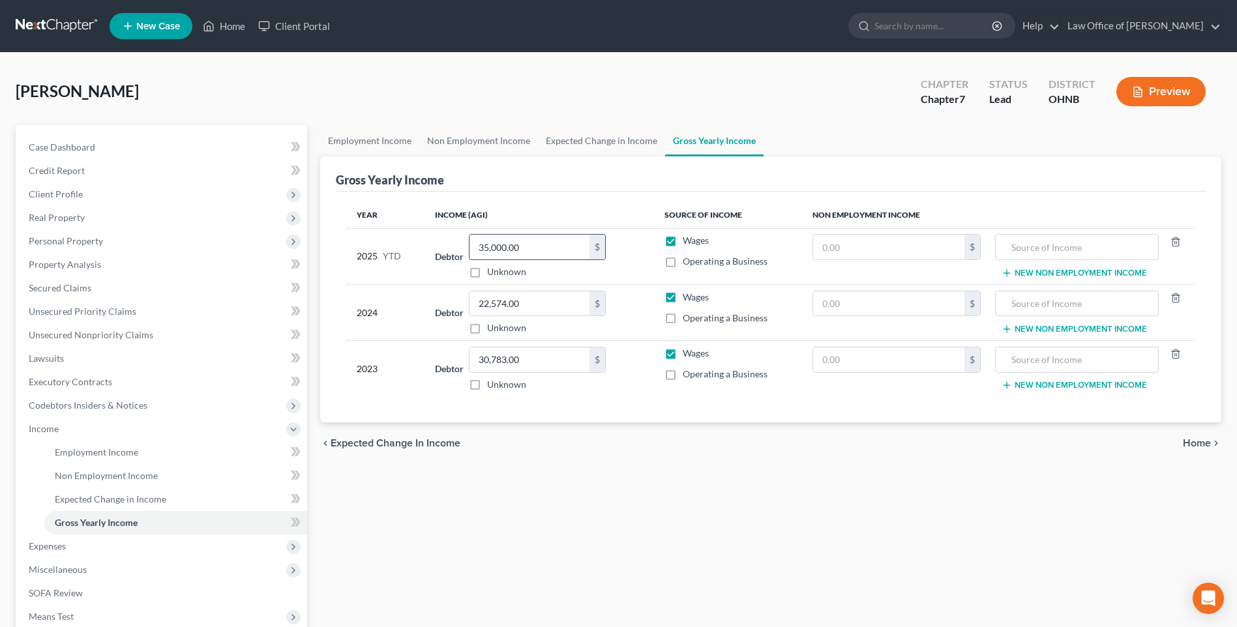
click at [542, 260] on input "35,000.00" at bounding box center [529, 247] width 120 height 25
click at [537, 260] on input "35,000.00" at bounding box center [529, 247] width 120 height 25
type input "35,889"
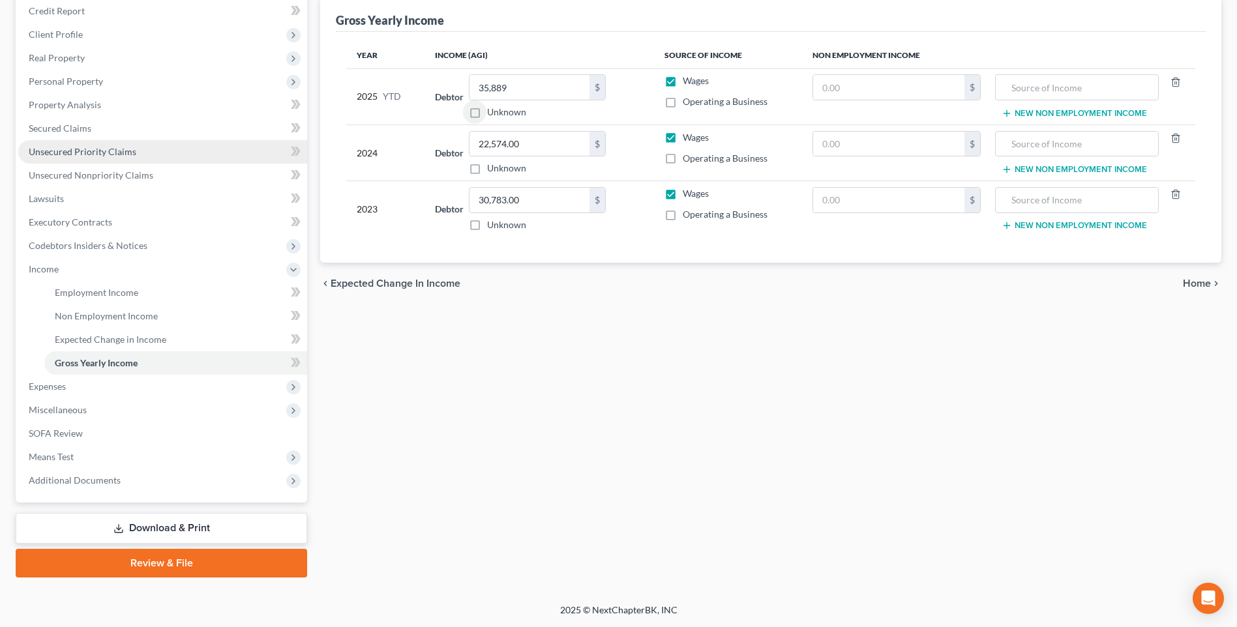
scroll to position [196, 0]
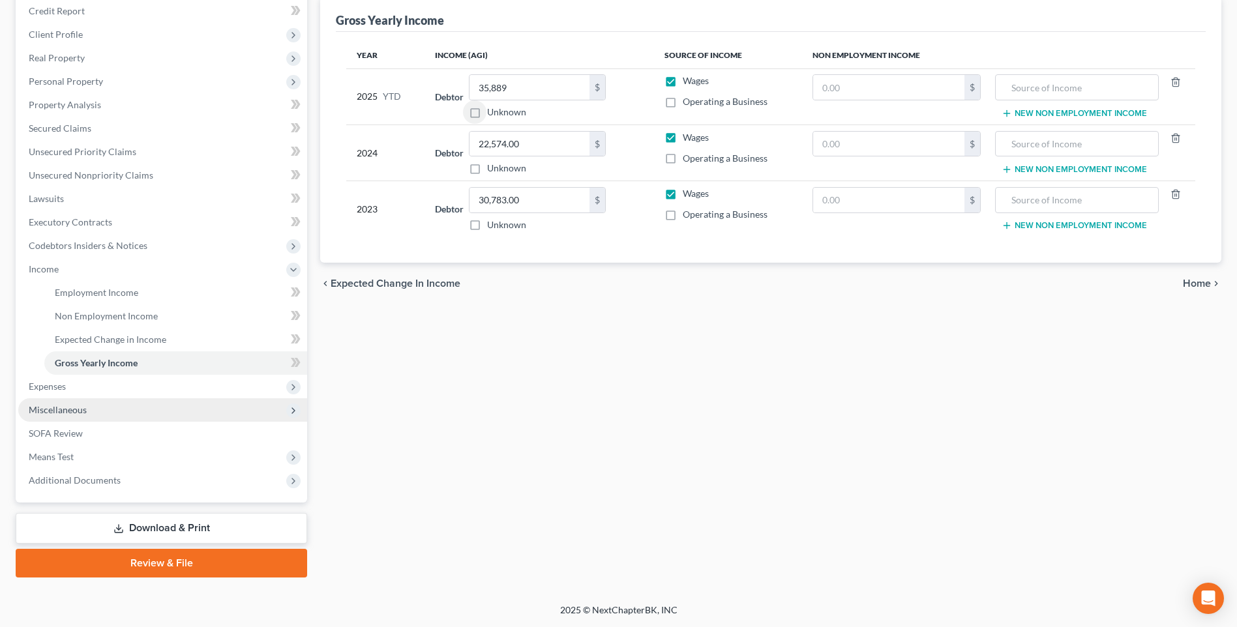
click at [84, 409] on span "Miscellaneous" at bounding box center [58, 409] width 58 height 11
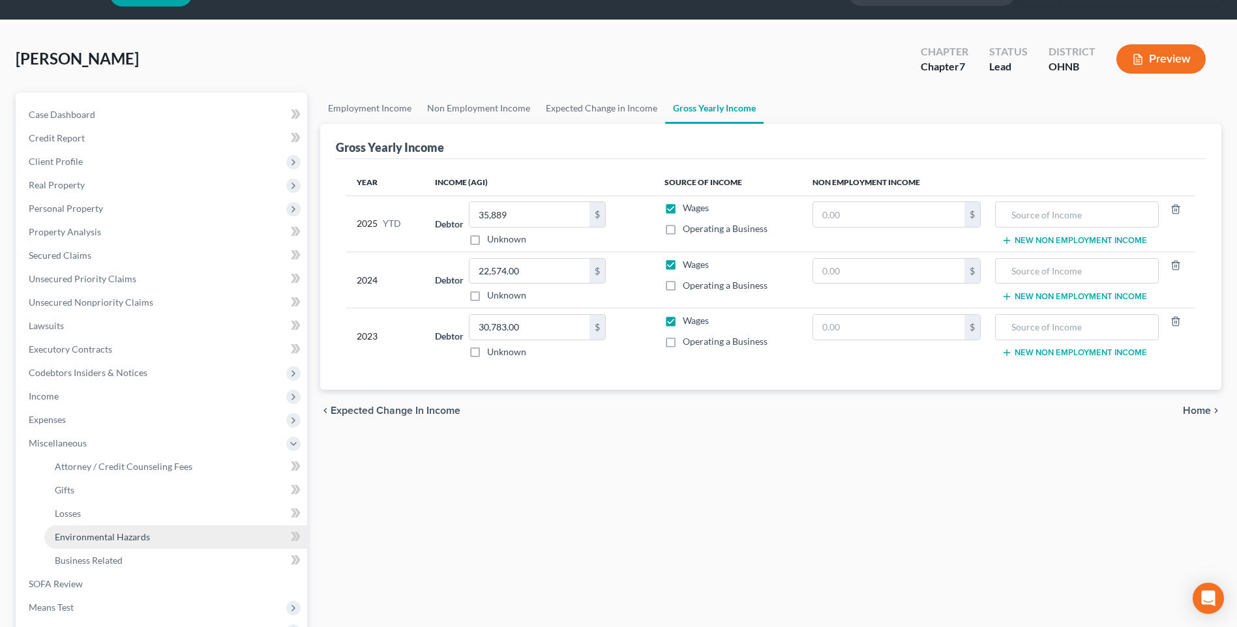
scroll to position [0, 0]
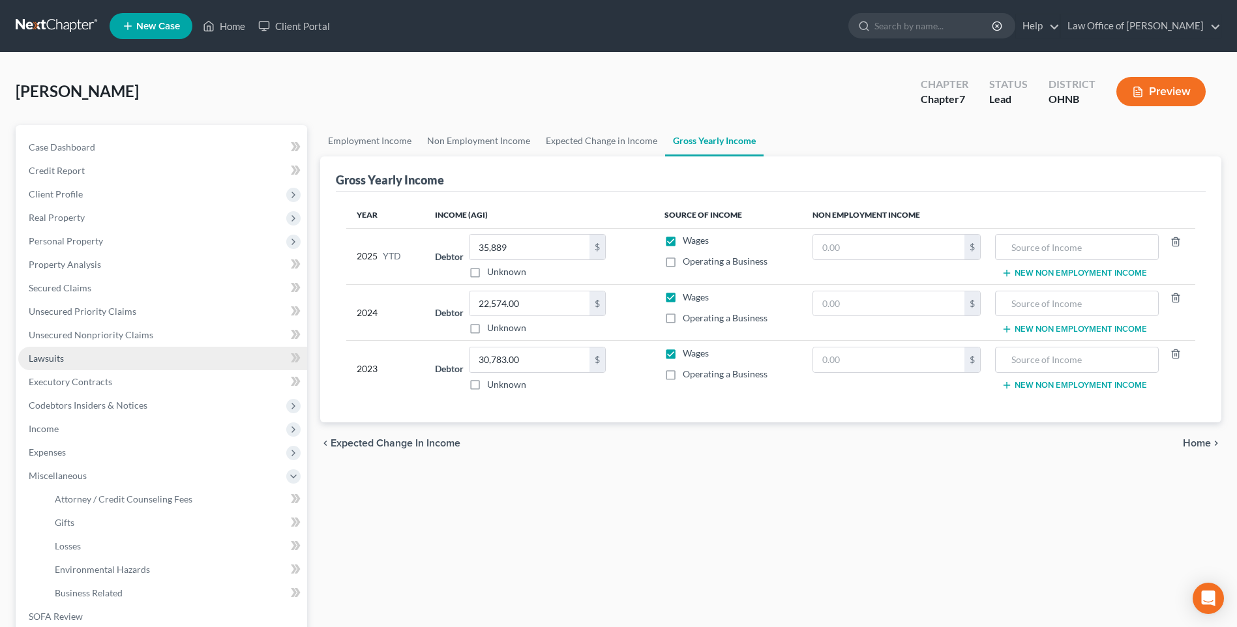
click at [46, 364] on span "Lawsuits" at bounding box center [46, 358] width 35 height 11
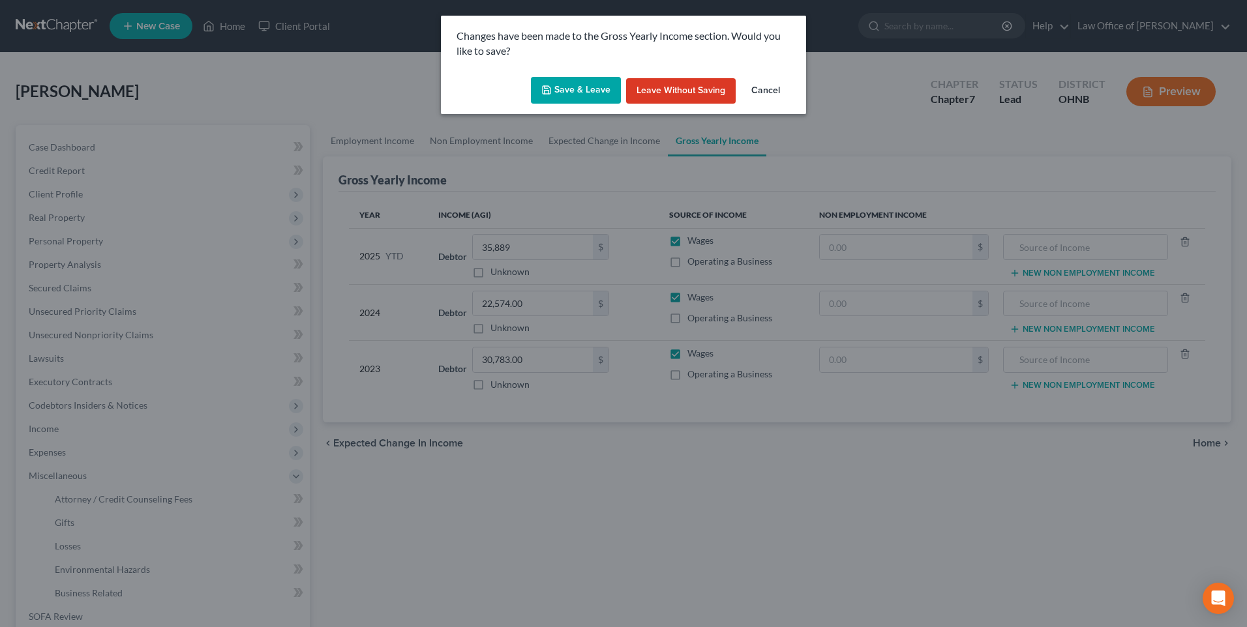
click at [576, 97] on button "Save & Leave" at bounding box center [576, 90] width 90 height 27
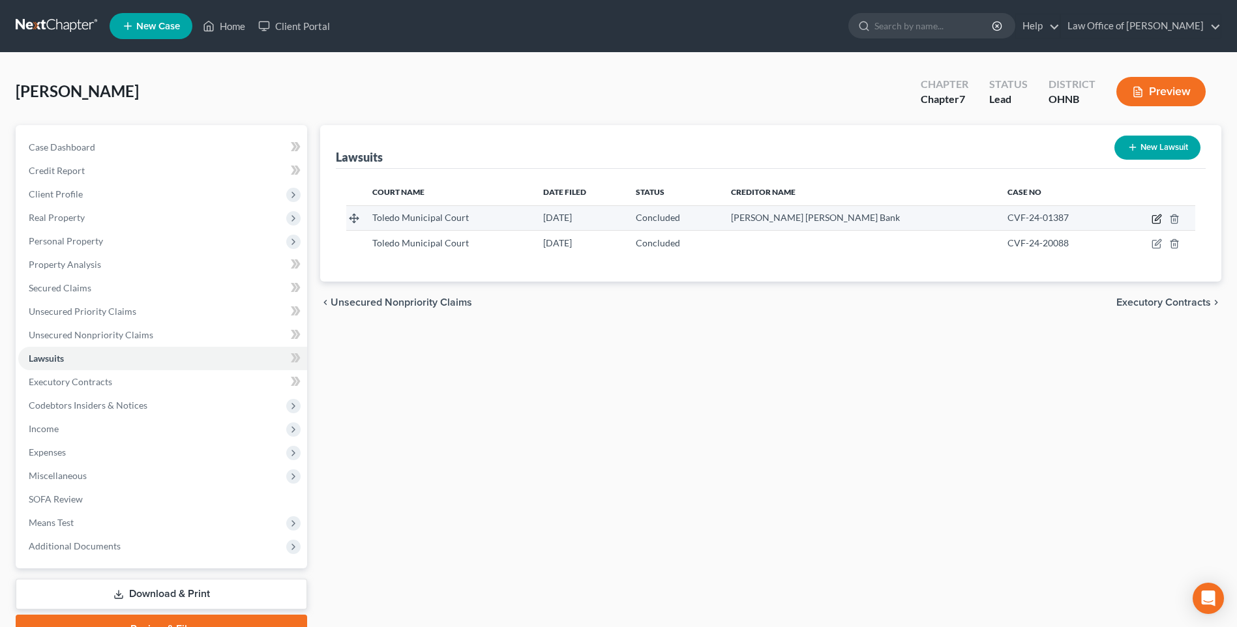
click at [1156, 224] on icon "button" at bounding box center [1157, 219] width 10 height 10
select select "36"
select select "2"
select select "1"
select select "7"
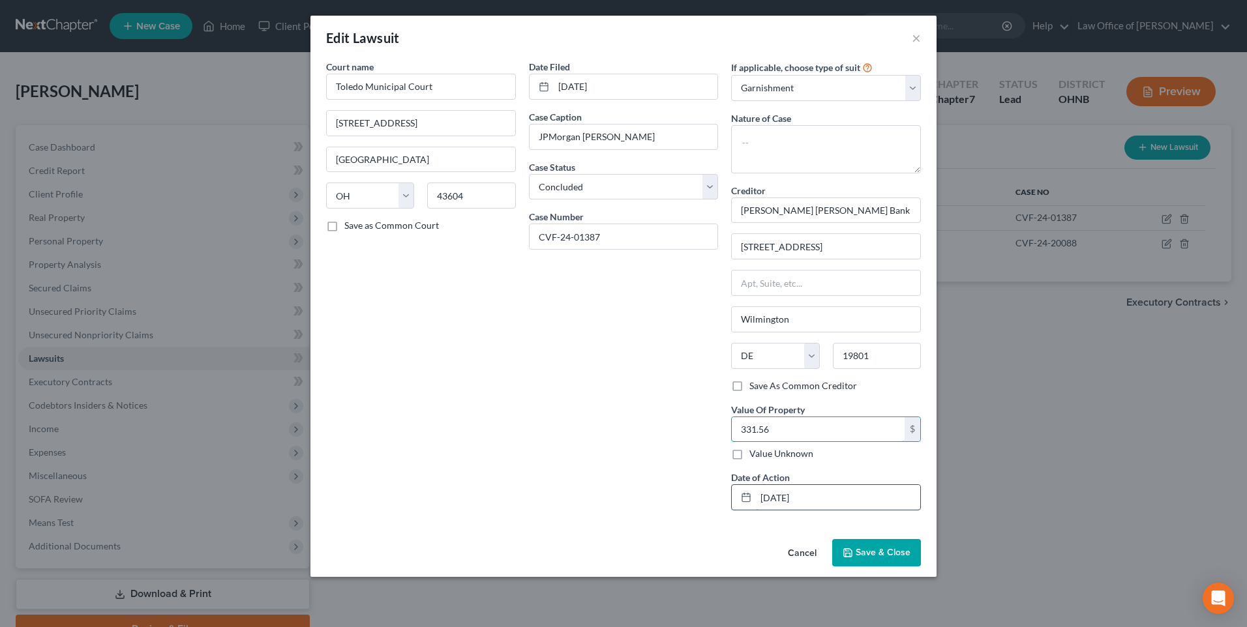
type input "331.56"
click at [784, 510] on input "[DATE]" at bounding box center [838, 497] width 164 height 25
type input "[DATE]"
click at [882, 558] on span "Save & Close" at bounding box center [882, 552] width 55 height 11
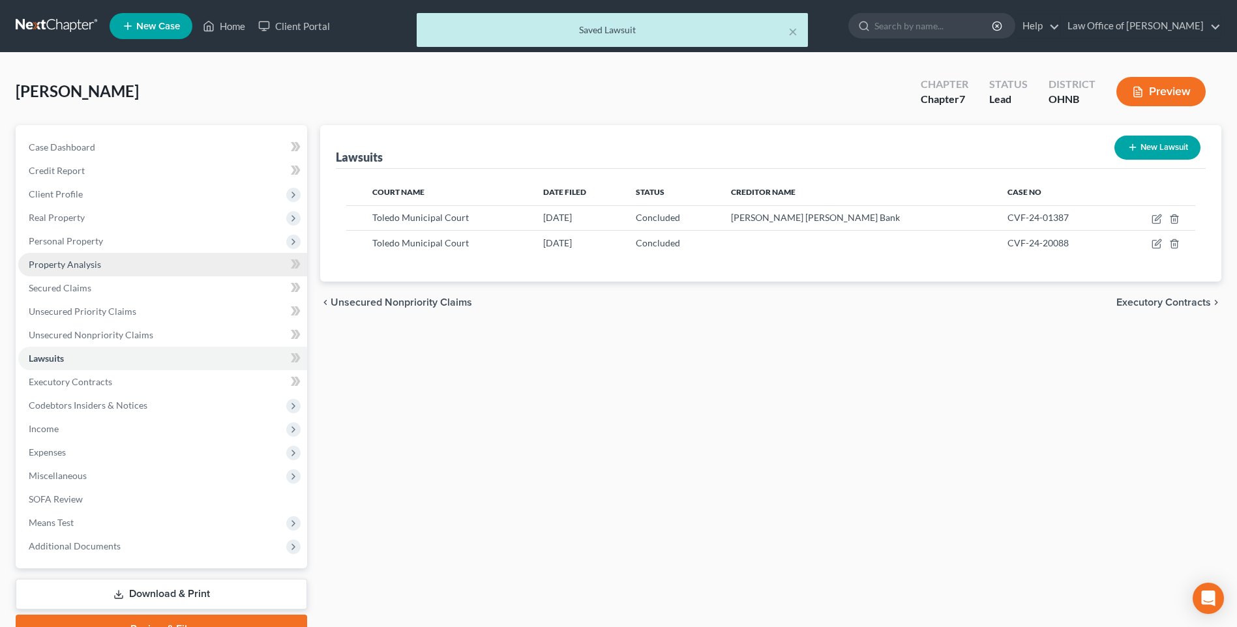
click at [83, 270] on span "Property Analysis" at bounding box center [65, 264] width 72 height 11
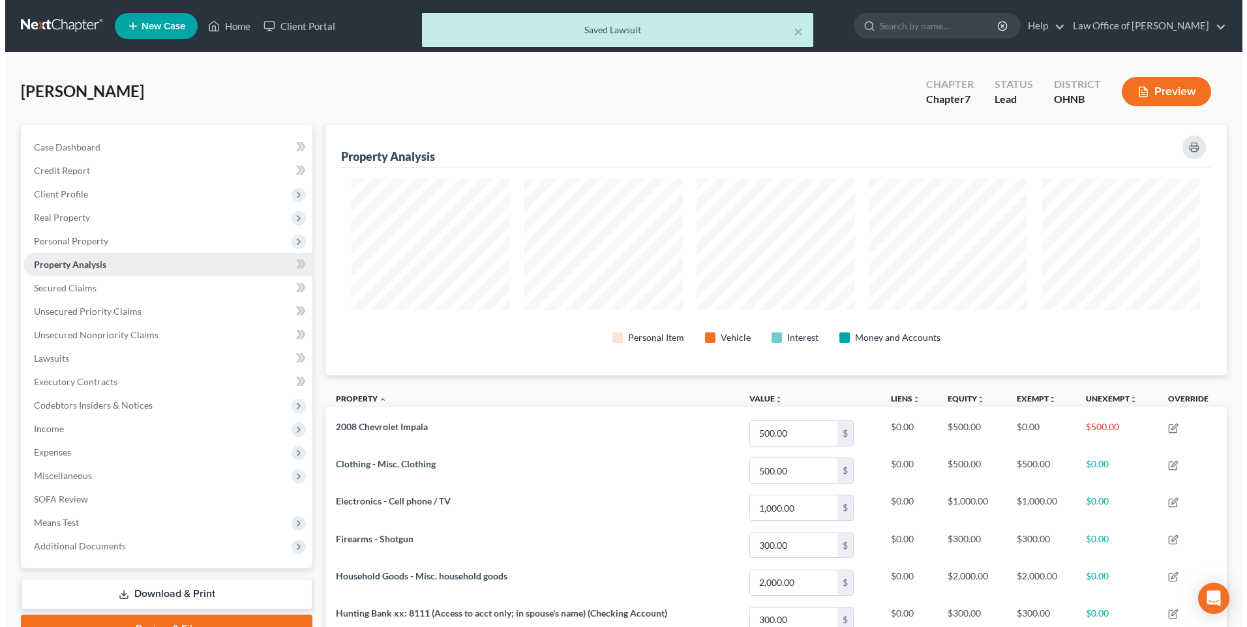
scroll to position [258, 899]
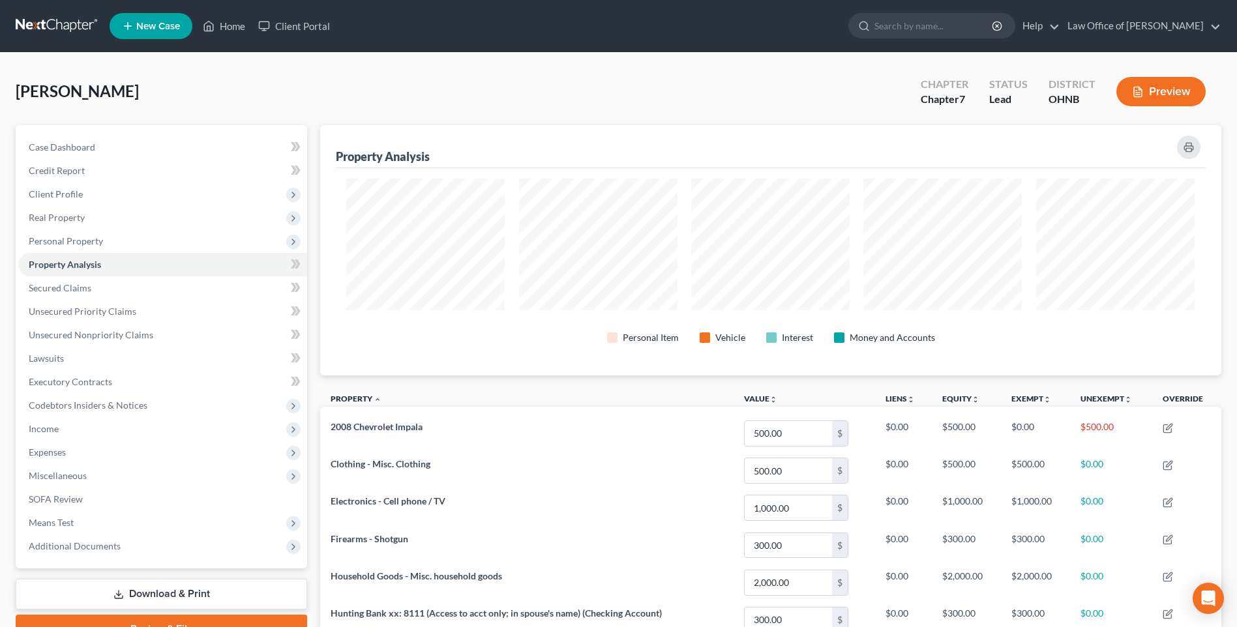
click at [1161, 97] on button "Preview" at bounding box center [1160, 91] width 89 height 29
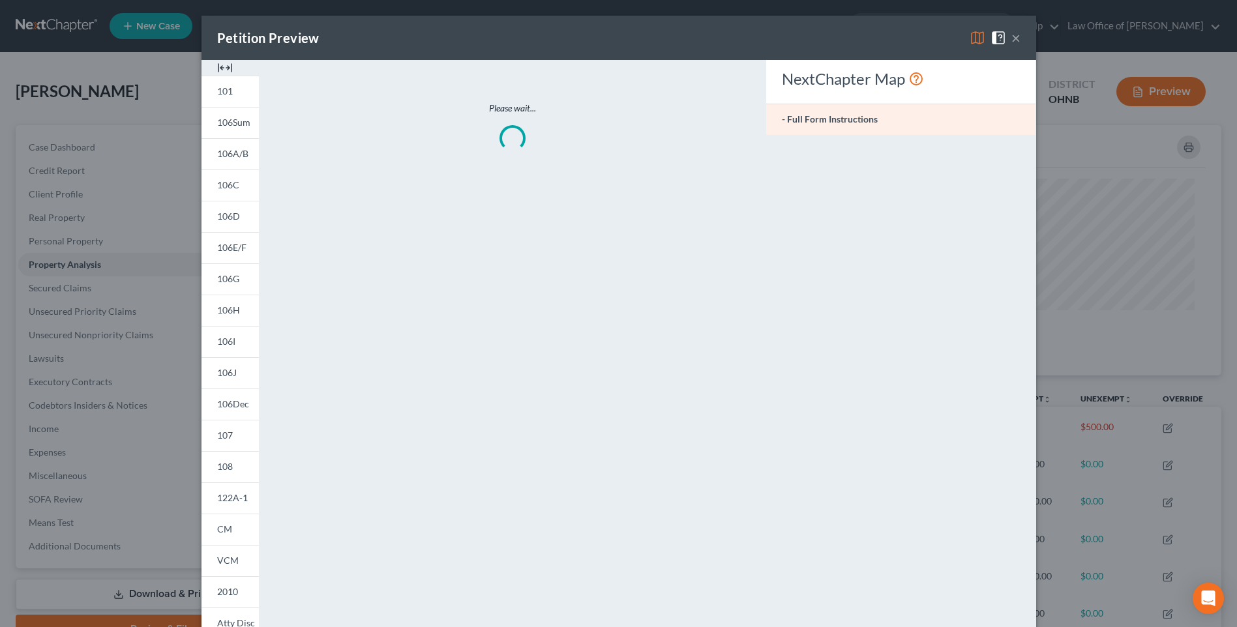
scroll to position [259, 907]
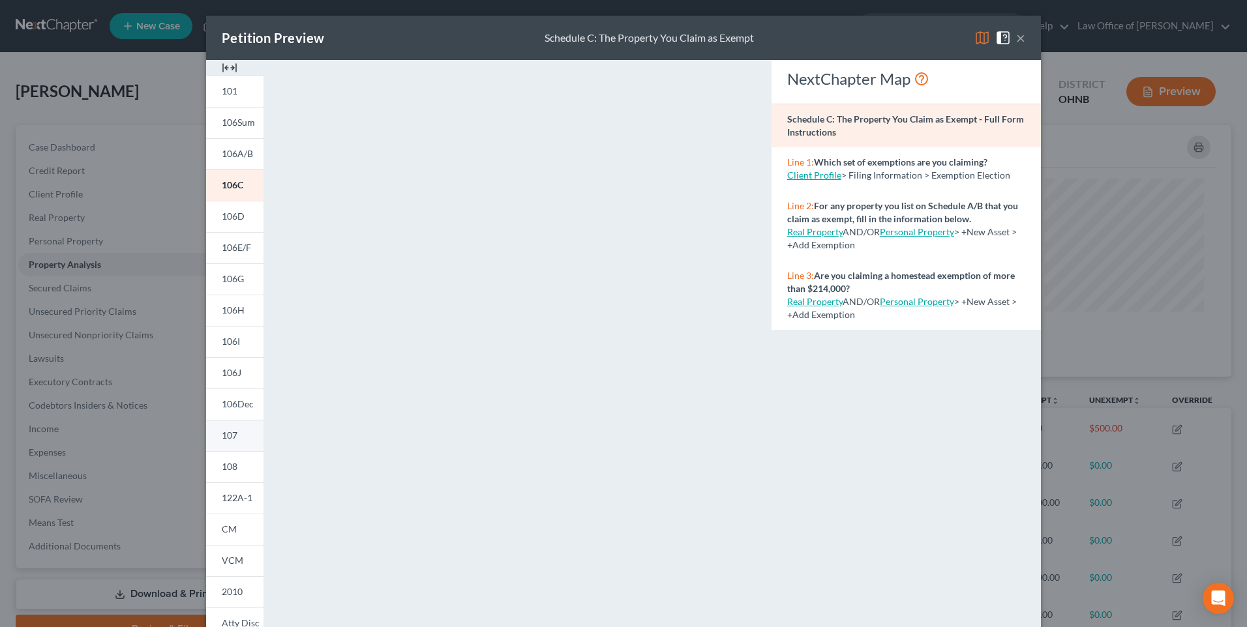
click at [222, 441] on span "107" at bounding box center [230, 435] width 16 height 11
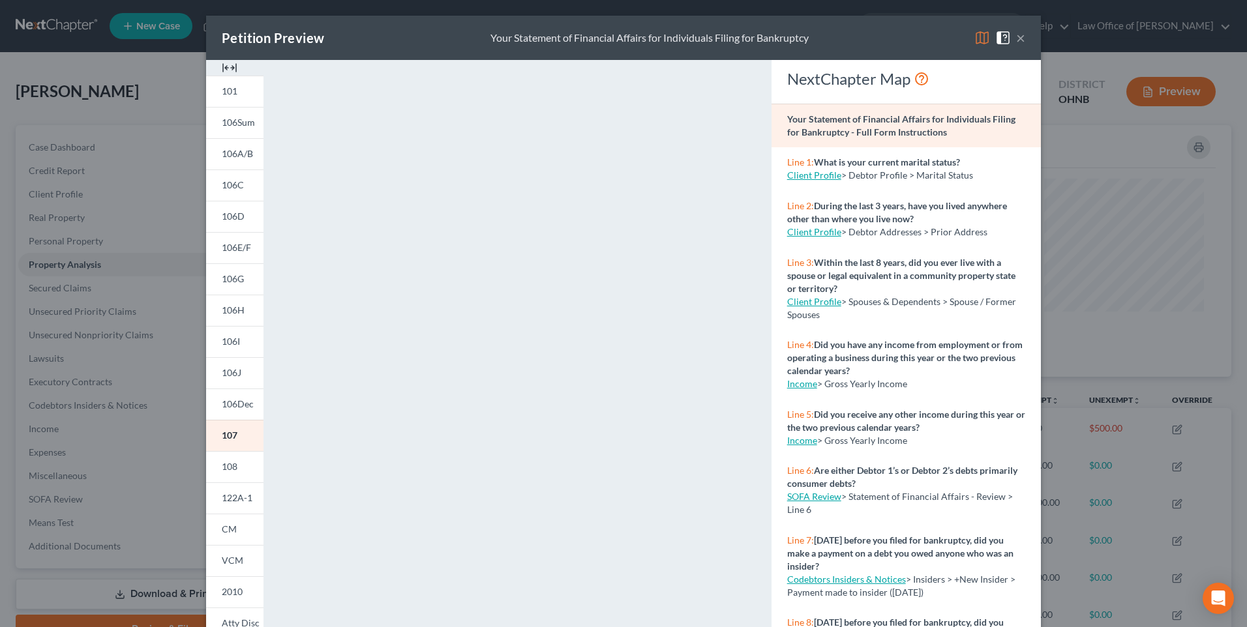
click at [1025, 40] on button "×" at bounding box center [1020, 38] width 9 height 16
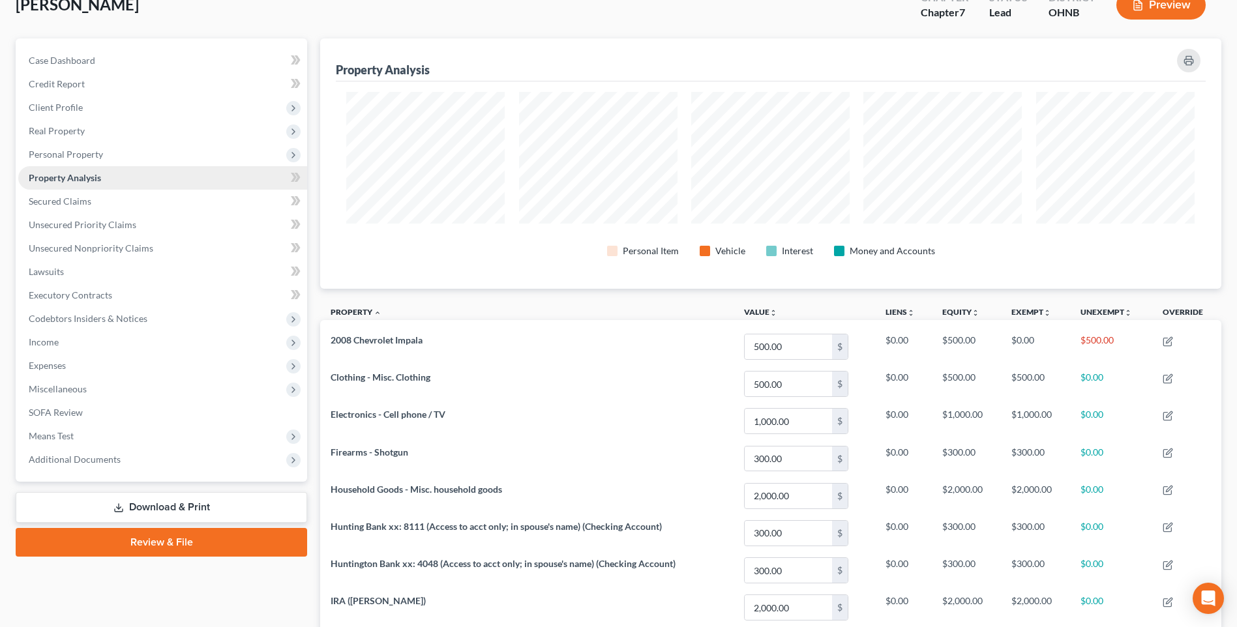
scroll to position [258, 0]
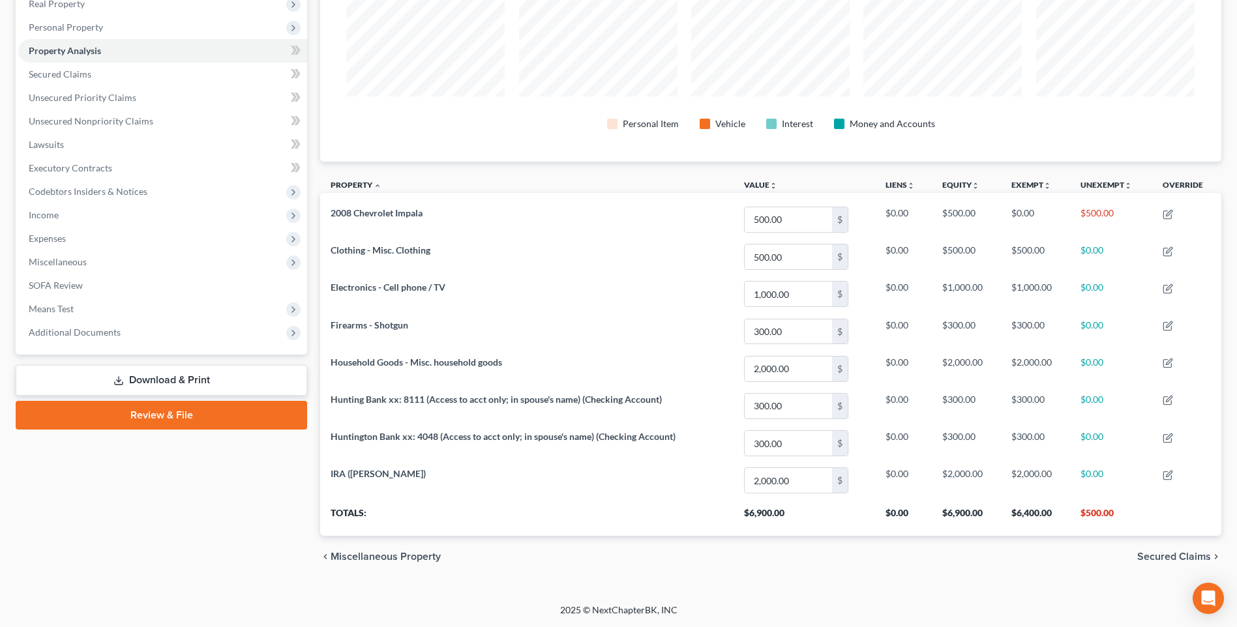
drag, startPoint x: 155, startPoint y: 370, endPoint x: 222, endPoint y: 387, distance: 68.5
click at [155, 370] on link "Download & Print" at bounding box center [161, 380] width 291 height 31
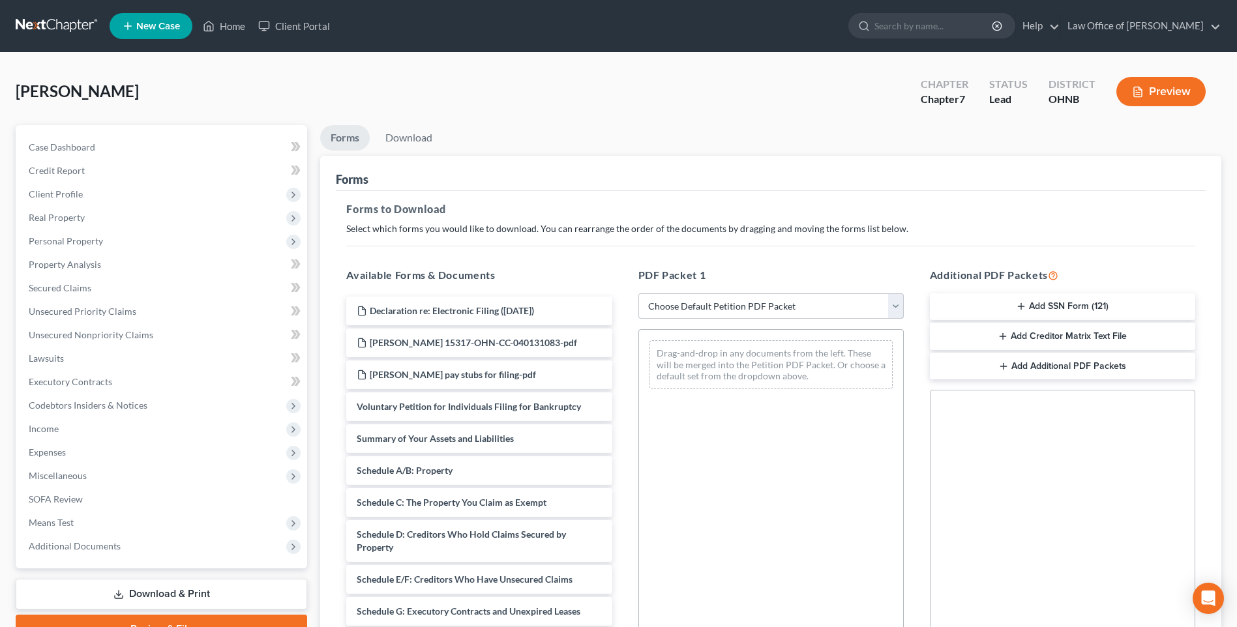
click at [768, 320] on select "Choose Default Petition PDF Packet Complete Bankruptcy Petition (all forms and …" at bounding box center [770, 306] width 265 height 26
select select "0"
click at [638, 310] on select "Choose Default Petition PDF Packet Complete Bankruptcy Petition (all forms and …" at bounding box center [770, 306] width 265 height 26
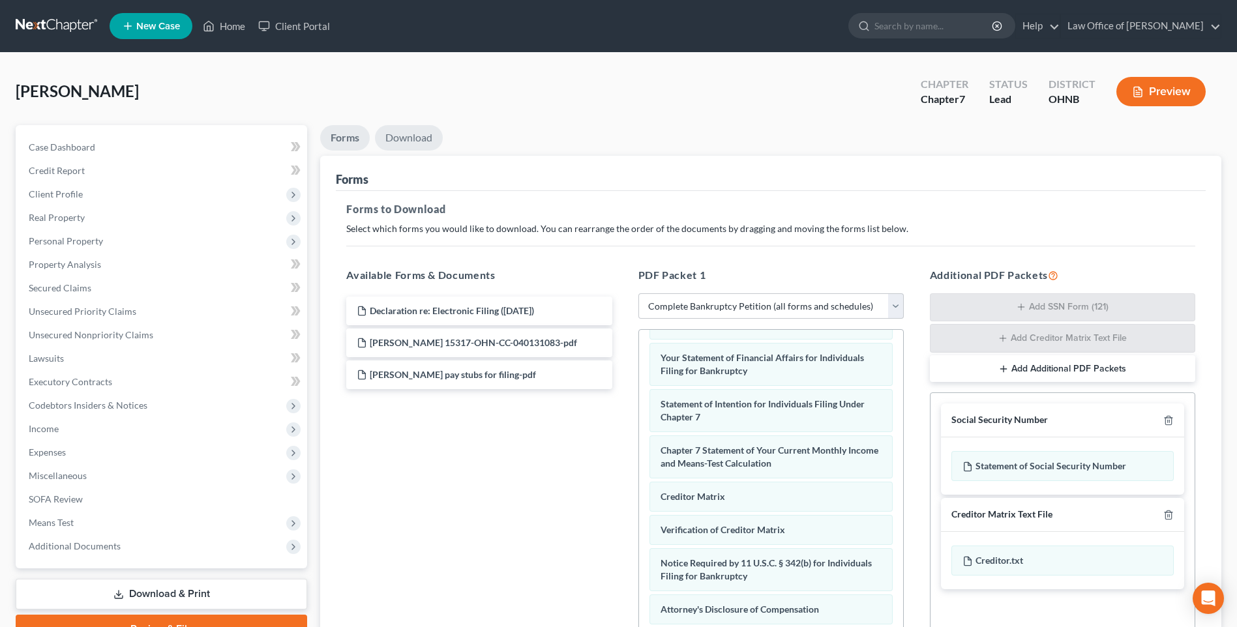
click at [418, 143] on link "Download" at bounding box center [409, 137] width 68 height 25
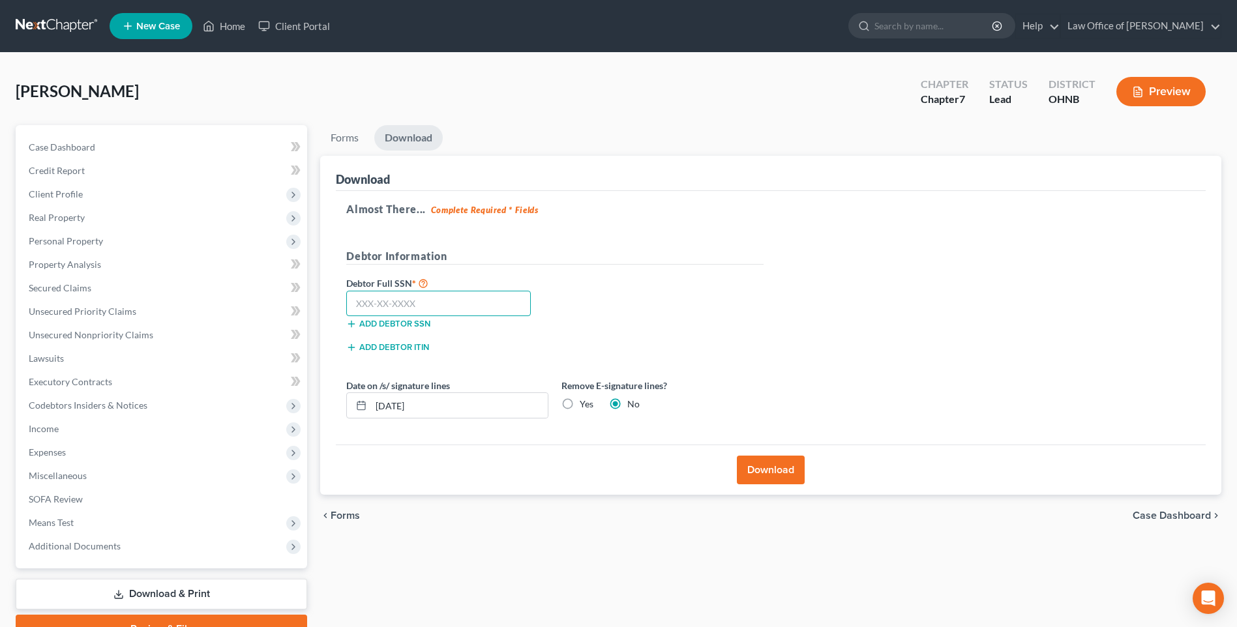
click at [452, 317] on input "text" at bounding box center [438, 304] width 185 height 26
type input "283-02-9968"
click at [403, 418] on input "[DATE]" at bounding box center [459, 405] width 177 height 25
type input "[DATE]"
click at [761, 484] on button "Download" at bounding box center [771, 470] width 68 height 29
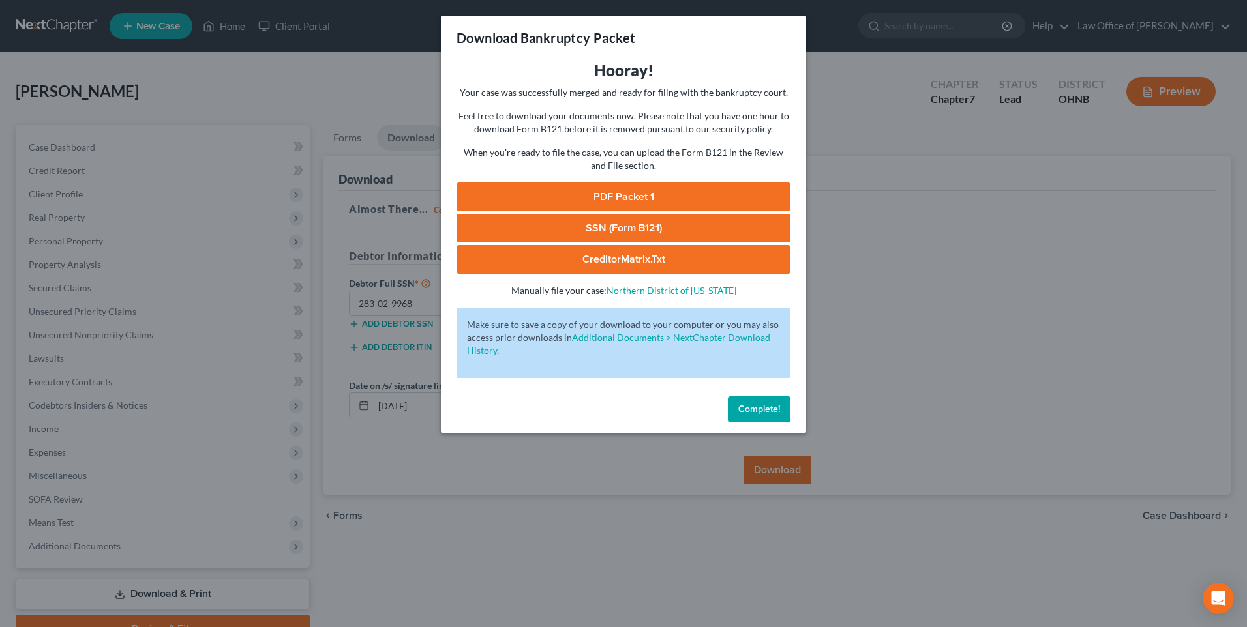
click at [625, 208] on link "PDF Packet 1" at bounding box center [623, 197] width 334 height 29
click at [767, 415] on span "Complete!" at bounding box center [759, 409] width 42 height 11
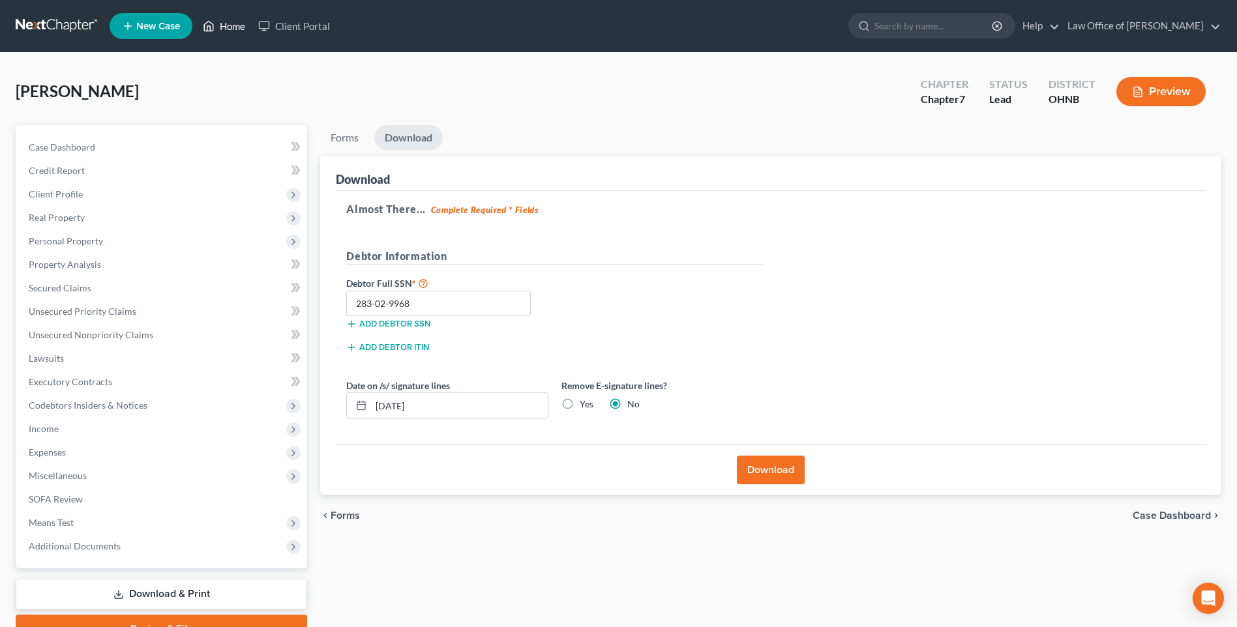
click at [237, 27] on link "Home" at bounding box center [223, 25] width 55 height 23
